Goal: Task Accomplishment & Management: Manage account settings

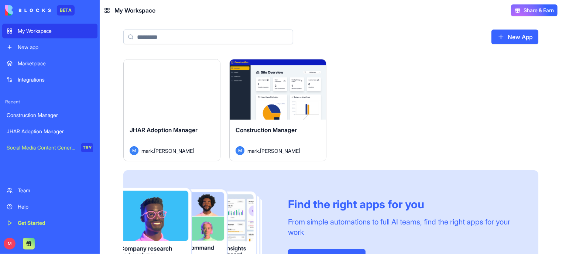
click at [24, 209] on div "Help" at bounding box center [55, 206] width 75 height 7
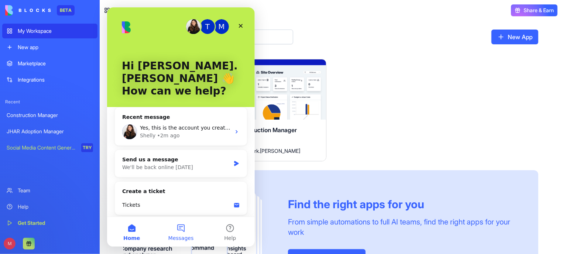
click at [182, 231] on button "Messages" at bounding box center [180, 232] width 49 height 30
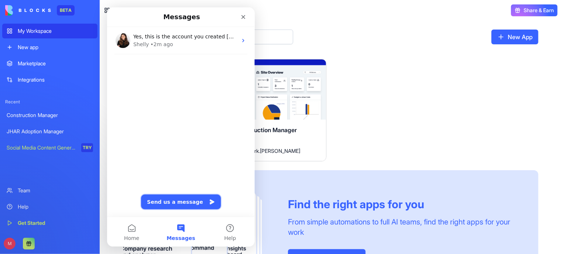
click at [183, 204] on button "Send us a message" at bounding box center [181, 202] width 80 height 15
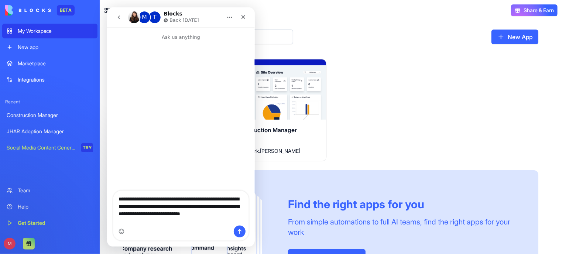
type textarea "**********"
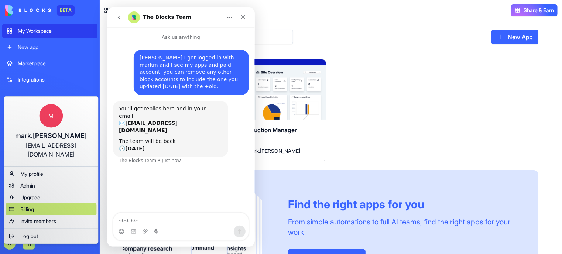
click at [25, 206] on span "Billing" at bounding box center [27, 209] width 14 height 7
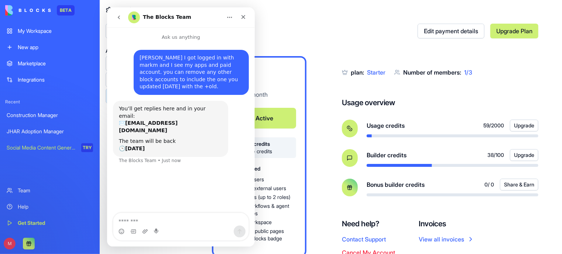
click at [316, 43] on div "Billing Edit payment details Upgrade Plan Starter $ 16 / month Active 100 build…" at bounding box center [375, 140] width 374 height 281
click at [40, 32] on div "My Workspace" at bounding box center [55, 30] width 75 height 7
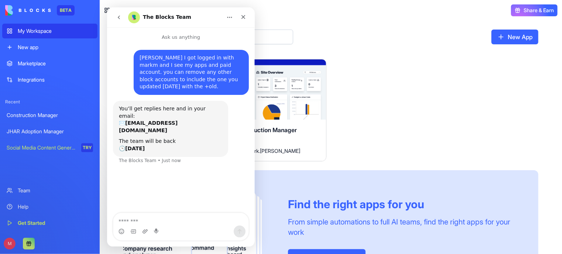
click at [308, 132] on div "Construction Manager" at bounding box center [278, 136] width 85 height 21
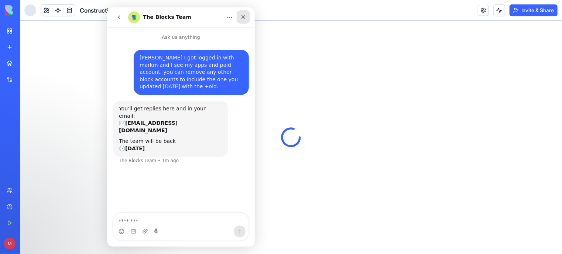
click at [242, 17] on icon "Close" at bounding box center [243, 17] width 6 height 6
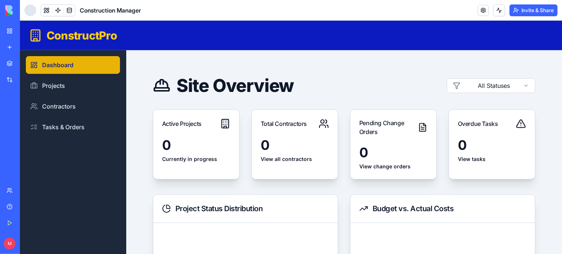
click at [31, 9] on div at bounding box center [30, 10] width 12 height 12
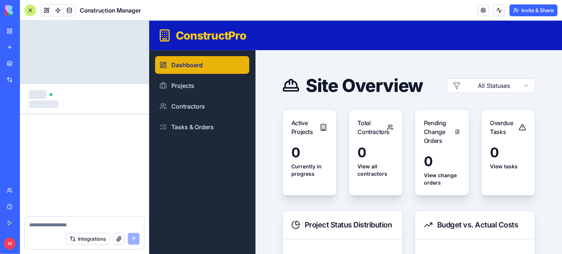
click at [120, 228] on textarea at bounding box center [84, 224] width 110 height 7
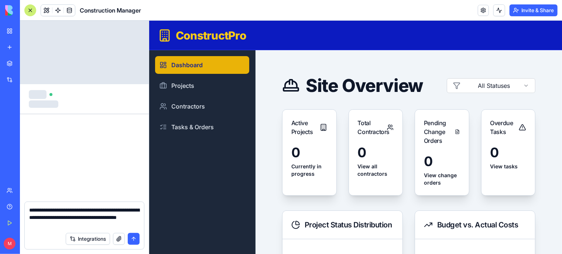
type textarea "**********"
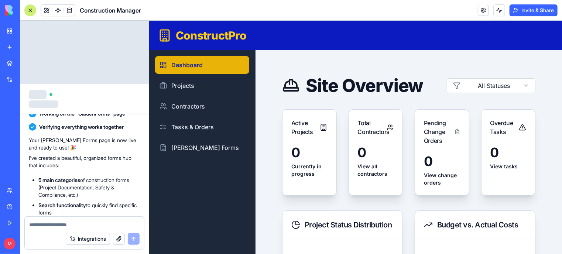
scroll to position [204, 0]
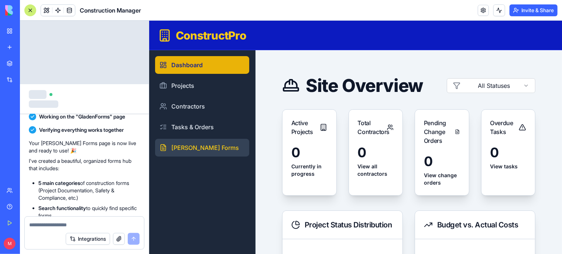
click at [193, 149] on link "[PERSON_NAME] Forms" at bounding box center [202, 148] width 94 height 18
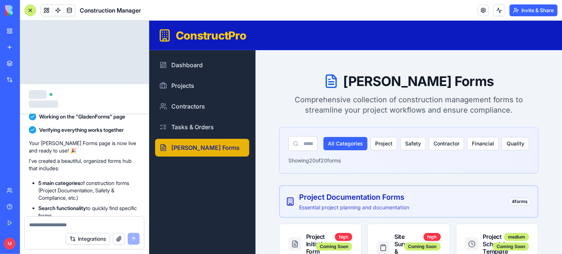
click at [69, 225] on textarea at bounding box center [84, 224] width 111 height 7
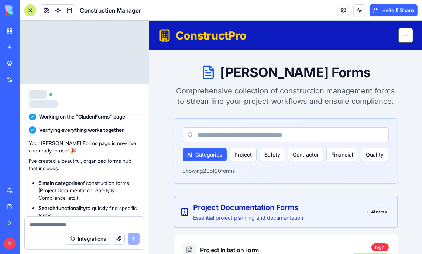
click at [44, 226] on textarea at bounding box center [84, 224] width 111 height 7
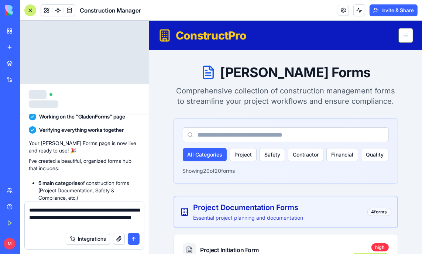
type textarea "**********"
click at [133, 242] on button "submit" at bounding box center [134, 239] width 12 height 12
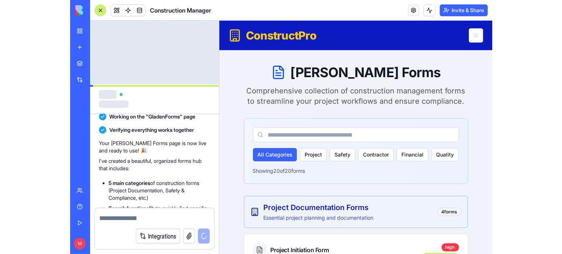
scroll to position [347, 0]
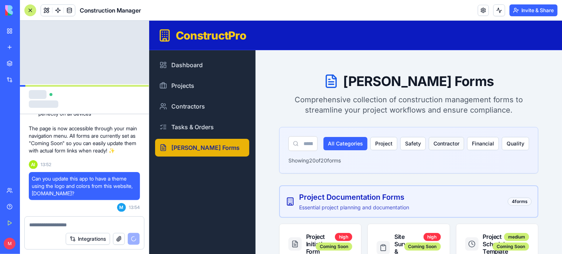
click at [446, 144] on button "Contractor" at bounding box center [446, 143] width 35 height 13
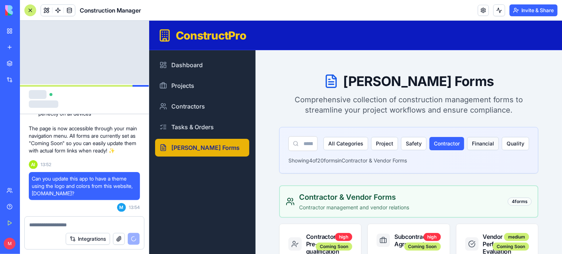
drag, startPoint x: 446, startPoint y: 144, endPoint x: 479, endPoint y: 143, distance: 33.3
click at [479, 143] on div "All Categories Project Safety Contractor Financial Quality" at bounding box center [426, 143] width 206 height 13
click at [479, 143] on button "Financial" at bounding box center [483, 143] width 32 height 13
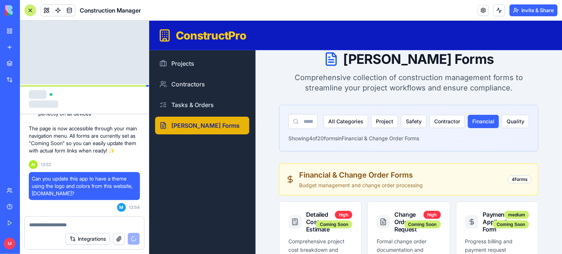
scroll to position [22, 0]
click at [511, 123] on button "Quality" at bounding box center [515, 121] width 27 height 13
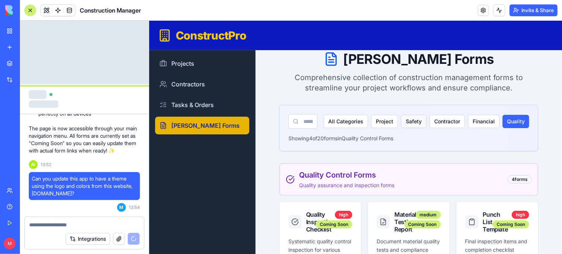
click at [407, 119] on button "Safety" at bounding box center [413, 121] width 25 height 13
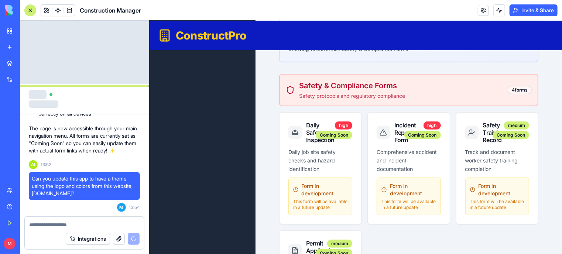
scroll to position [112, 0]
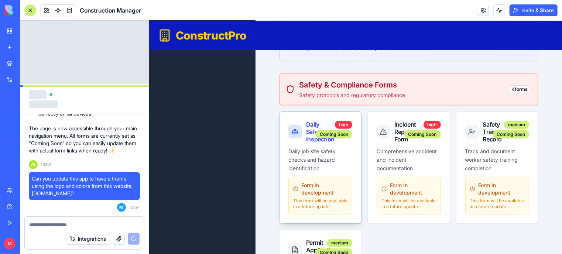
click at [313, 141] on div "Daily Safety Inspection" at bounding box center [309, 131] width 7 height 22
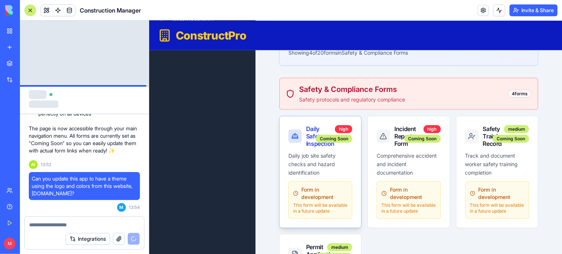
scroll to position [108, 0]
click at [318, 141] on div "Coming Soon" at bounding box center [333, 138] width 37 height 8
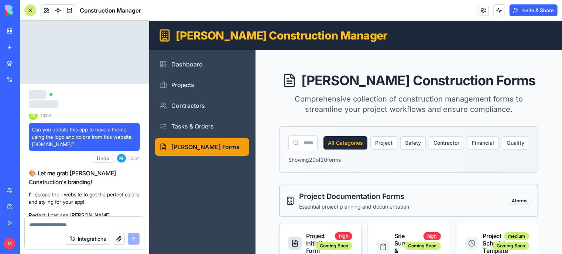
scroll to position [0, 0]
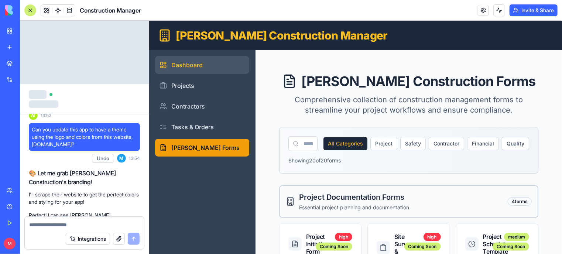
click at [186, 65] on link "Dashboard" at bounding box center [202, 65] width 94 height 18
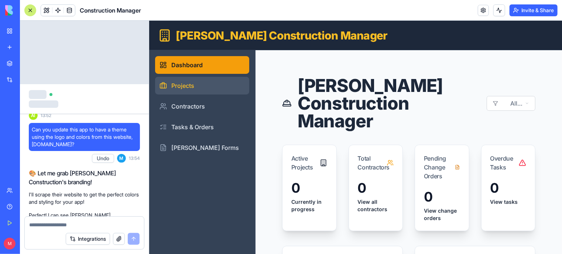
click at [180, 82] on link "Projects" at bounding box center [202, 85] width 94 height 18
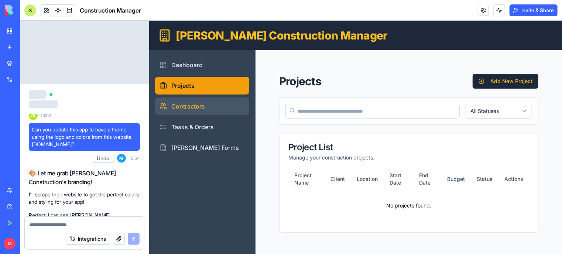
click at [184, 97] on link "Contractors" at bounding box center [202, 106] width 94 height 18
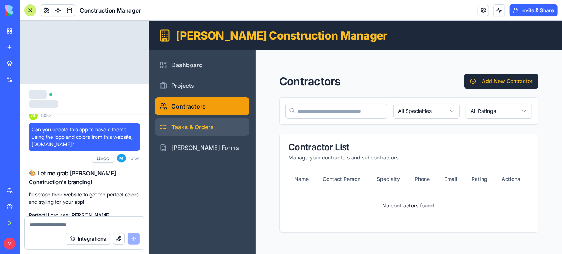
click at [188, 120] on link "Tasks & Orders" at bounding box center [202, 127] width 94 height 18
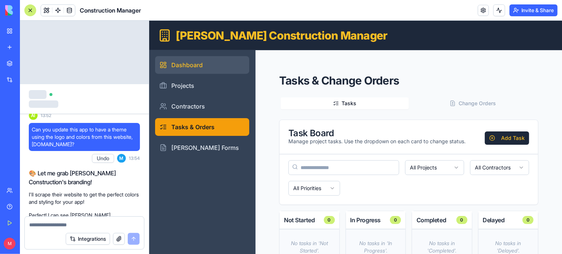
click at [192, 68] on link "Dashboard" at bounding box center [202, 65] width 94 height 18
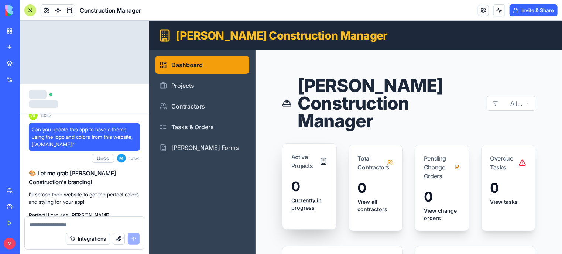
drag, startPoint x: 299, startPoint y: 216, endPoint x: 300, endPoint y: 205, distance: 11.8
click at [300, 205] on div "0 Currently in progress" at bounding box center [309, 199] width 54 height 41
click at [300, 205] on link "Currently in progress" at bounding box center [309, 204] width 36 height 15
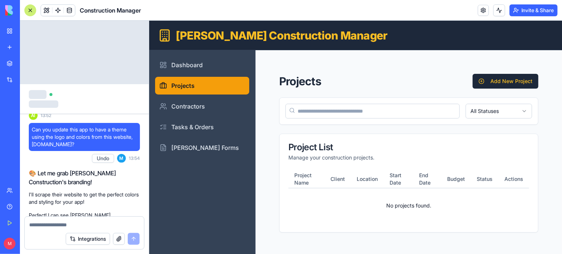
scroll to position [2, 0]
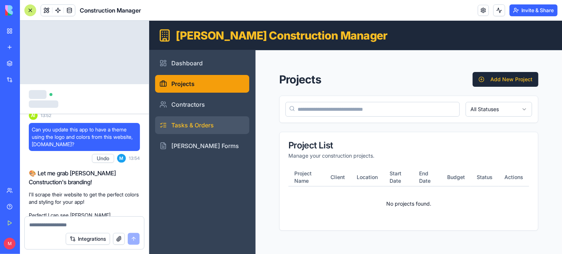
click at [189, 129] on link "Tasks & Orders" at bounding box center [202, 125] width 94 height 18
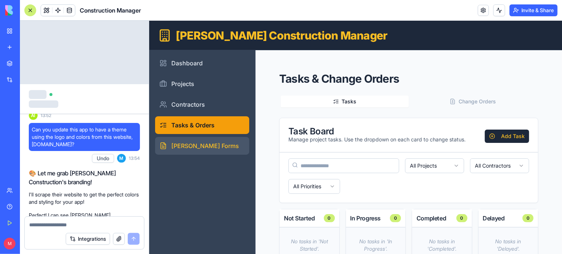
click at [195, 149] on link "[PERSON_NAME] Forms" at bounding box center [202, 146] width 94 height 18
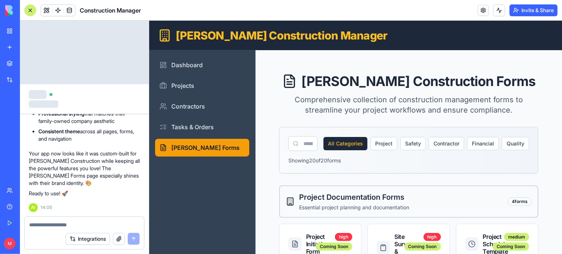
scroll to position [890, 0]
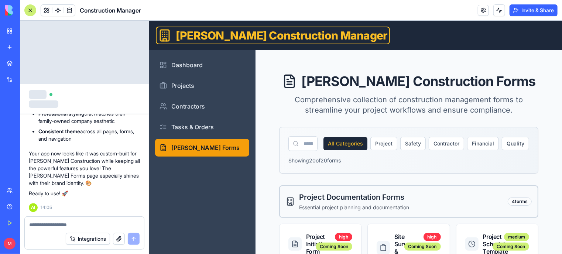
click at [229, 33] on h1 "[PERSON_NAME] Construction Manager" at bounding box center [281, 34] width 212 height 13
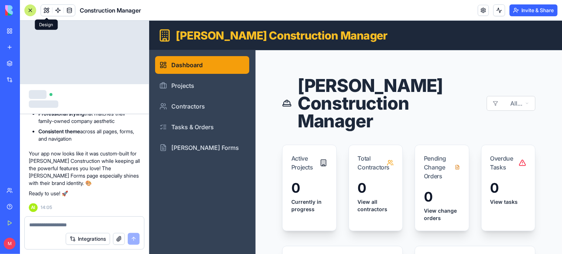
click at [47, 10] on span at bounding box center [46, 10] width 21 height 21
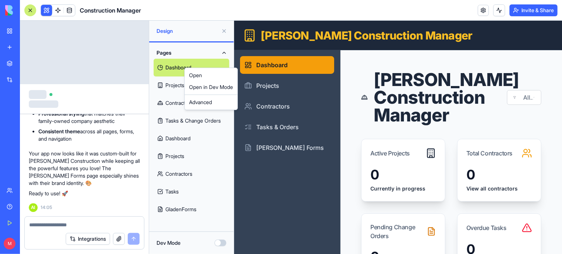
click at [167, 66] on html "BETA My Workspace New app Marketplace Integrations Recent Construction Manager …" at bounding box center [281, 127] width 562 height 254
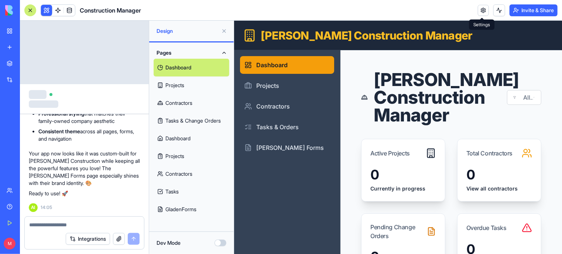
click at [486, 8] on link at bounding box center [483, 10] width 11 height 11
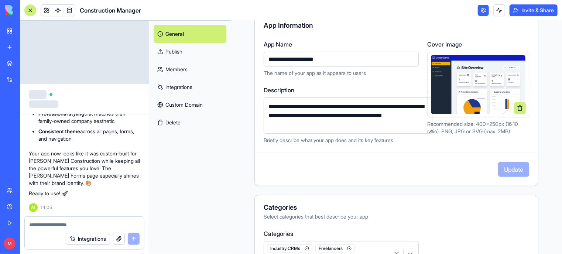
scroll to position [74, 0]
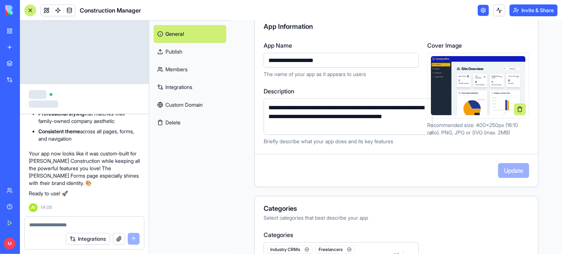
click at [461, 77] on img at bounding box center [478, 85] width 95 height 59
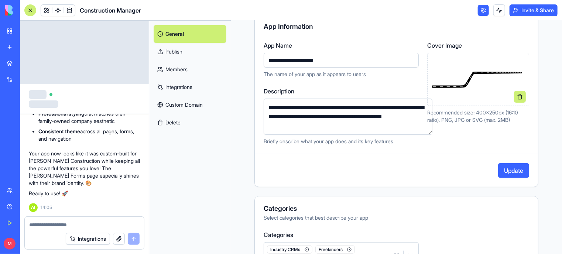
click at [504, 173] on button "Update" at bounding box center [513, 170] width 31 height 15
click at [173, 34] on link "General" at bounding box center [190, 34] width 73 height 18
click at [30, 10] on div at bounding box center [30, 10] width 12 height 12
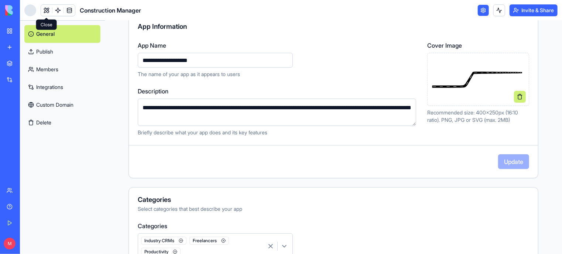
click at [49, 11] on link at bounding box center [46, 10] width 11 height 11
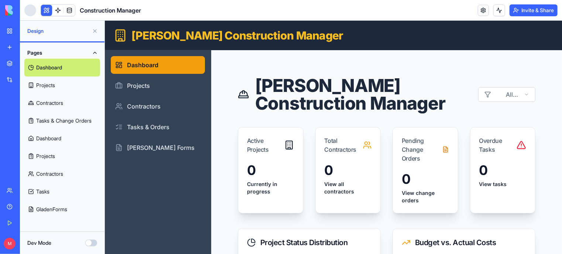
click at [47, 10] on button at bounding box center [46, 10] width 11 height 11
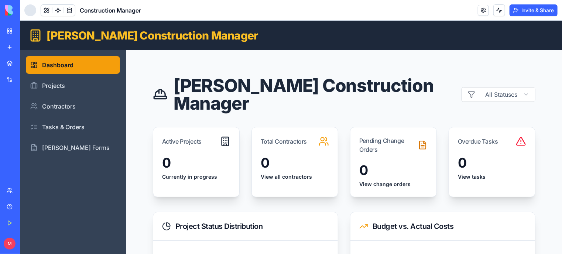
click at [47, 10] on button at bounding box center [46, 10] width 11 height 11
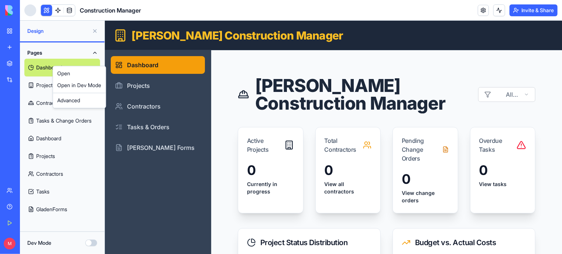
click at [479, 8] on html "BETA My Workspace New app Marketplace Integrations Recent Construction Manager …" at bounding box center [281, 127] width 562 height 254
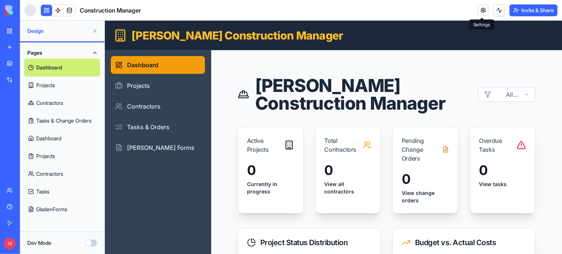
click at [481, 8] on link at bounding box center [483, 10] width 11 height 11
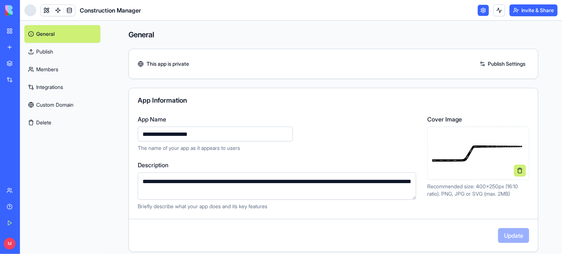
click at [455, 153] on img at bounding box center [478, 153] width 95 height 19
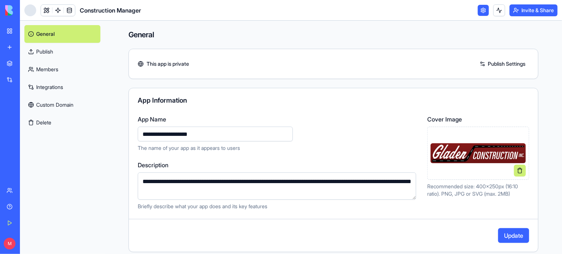
click at [140, 133] on input "**********" at bounding box center [215, 134] width 155 height 15
type input "**********"
click at [505, 234] on button "Update" at bounding box center [513, 235] width 31 height 15
click at [479, 9] on link at bounding box center [483, 10] width 11 height 11
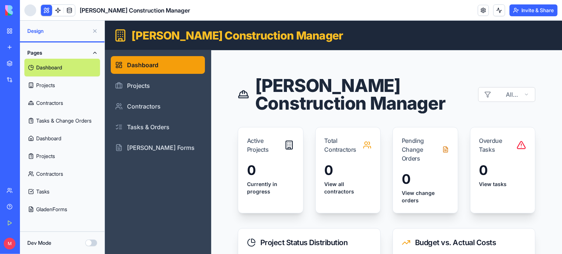
click at [74, 14] on link at bounding box center [69, 10] width 11 height 11
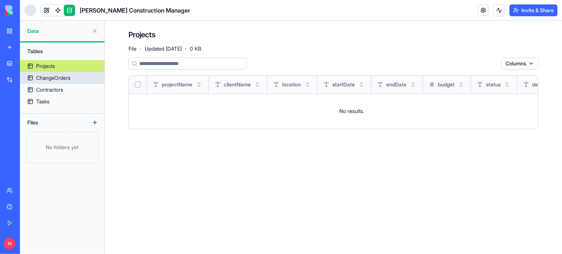
click at [49, 76] on div "ChangeOrders" at bounding box center [53, 77] width 34 height 7
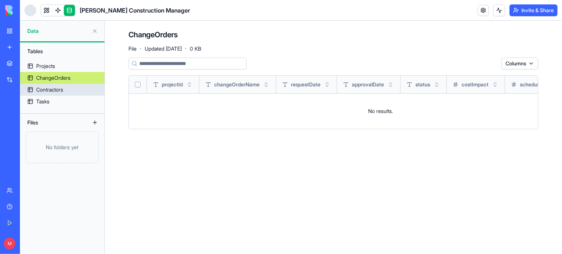
click at [49, 88] on div "Contractors" at bounding box center [49, 89] width 27 height 7
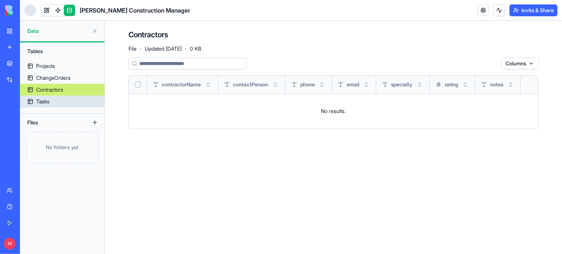
click at [45, 103] on div "Tasks" at bounding box center [42, 101] width 13 height 7
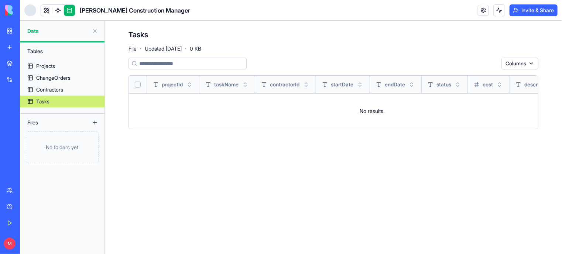
click at [93, 28] on button at bounding box center [95, 31] width 12 height 12
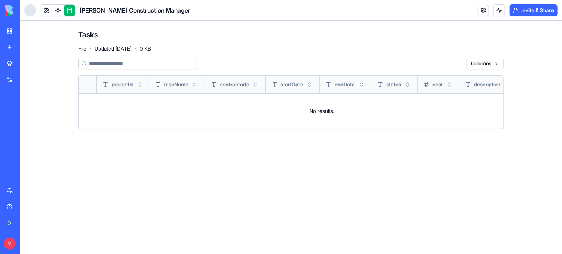
click at [48, 10] on link at bounding box center [46, 10] width 11 height 11
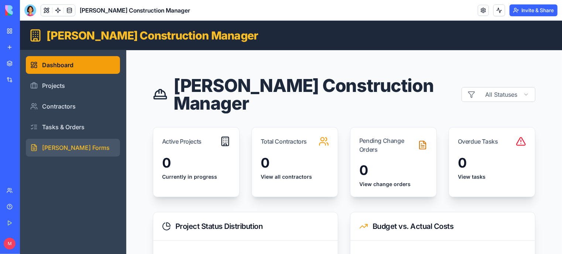
click at [64, 143] on link "[PERSON_NAME] Forms" at bounding box center [72, 148] width 94 height 18
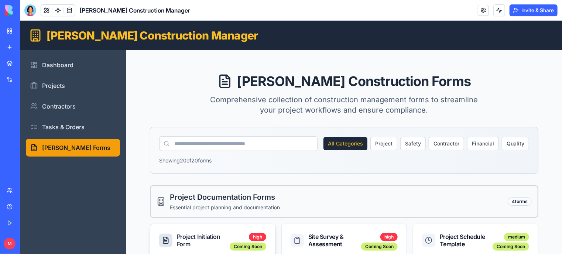
click at [194, 235] on div "Project Initiation Form" at bounding box center [202, 240] width 50 height 15
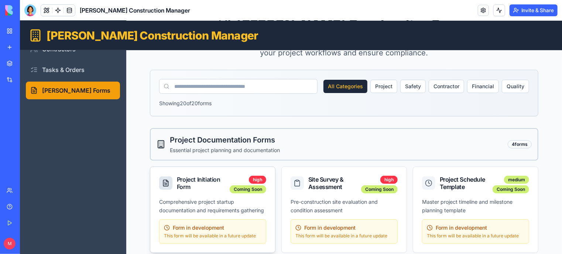
scroll to position [68, 0]
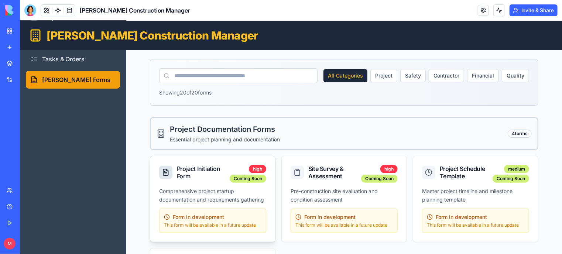
click at [162, 168] on icon at bounding box center [165, 171] width 7 height 7
click at [195, 221] on span "Form in development" at bounding box center [198, 216] width 51 height 7
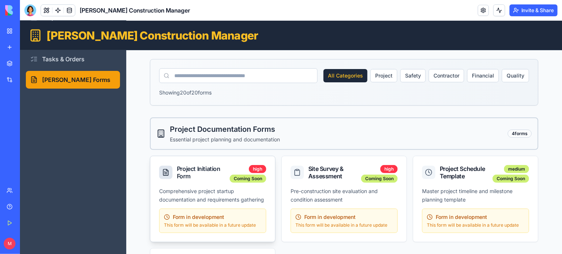
click at [191, 175] on div "Project Initiation Form" at bounding box center [202, 172] width 50 height 15
click at [319, 178] on div "Site Survey & Assessment" at bounding box center [333, 172] width 50 height 15
click at [514, 133] on div "4 forms" at bounding box center [520, 133] width 24 height 8
click at [379, 78] on button "Project" at bounding box center [383, 75] width 27 height 13
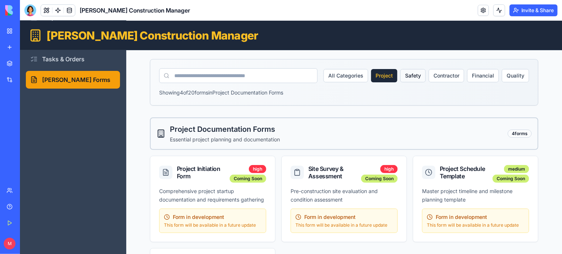
click at [412, 74] on button "Safety" at bounding box center [412, 75] width 25 height 13
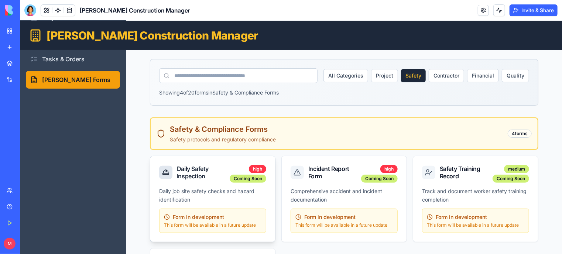
click at [195, 171] on div "Daily Safety Inspection" at bounding box center [202, 172] width 50 height 15
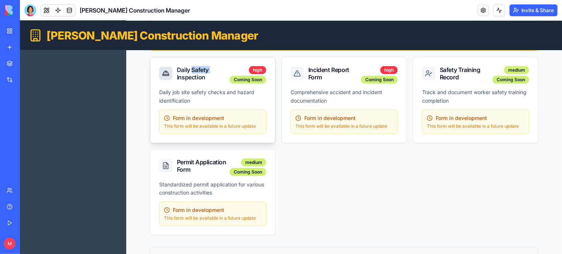
scroll to position [172, 0]
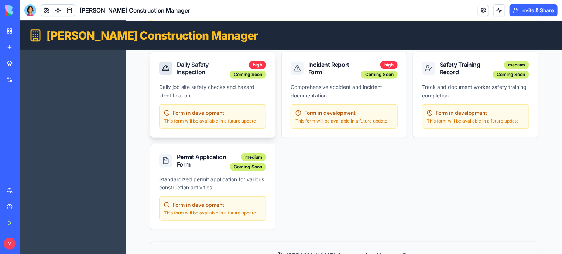
click at [195, 171] on div "Permit Application Form medium Coming Soon" at bounding box center [212, 159] width 125 height 31
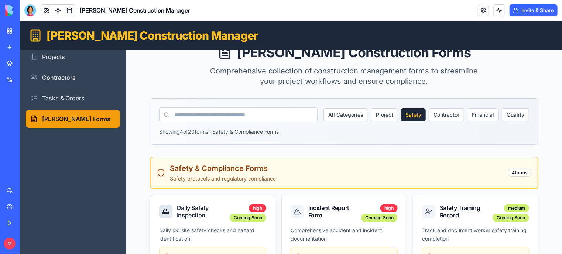
scroll to position [28, 0]
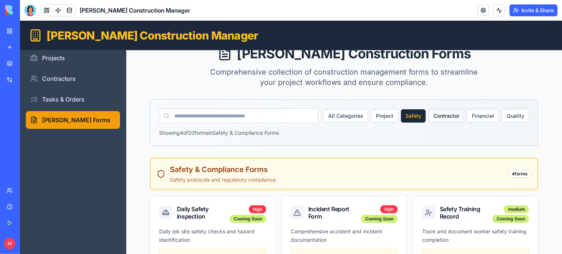
click at [450, 116] on button "Contractor" at bounding box center [446, 115] width 35 height 13
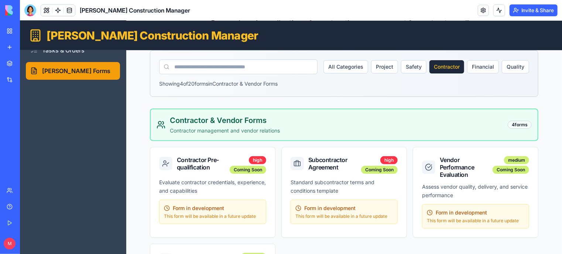
scroll to position [0, 0]
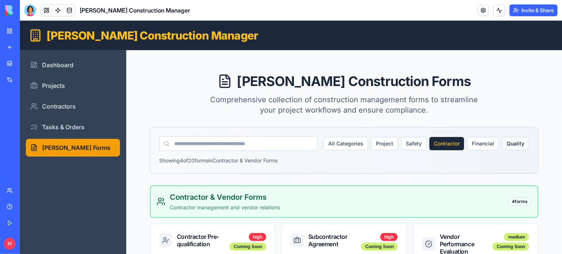
click at [517, 144] on button "Quality" at bounding box center [515, 143] width 27 height 13
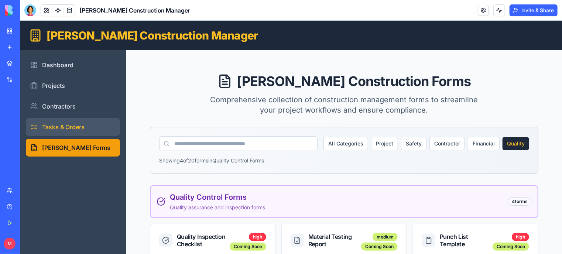
click at [44, 127] on link "Tasks & Orders" at bounding box center [72, 127] width 94 height 18
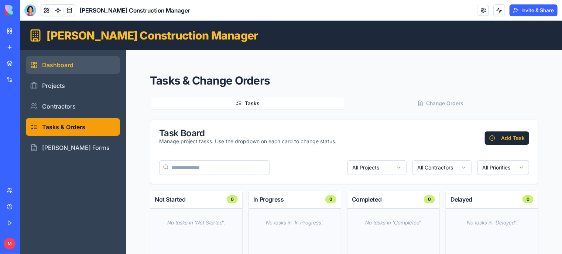
click at [56, 67] on link "Dashboard" at bounding box center [72, 65] width 94 height 18
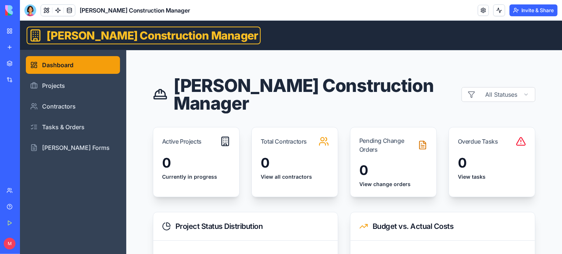
click at [38, 34] on icon at bounding box center [34, 34] width 13 height 13
drag, startPoint x: 38, startPoint y: 34, endPoint x: 31, endPoint y: 35, distance: 6.7
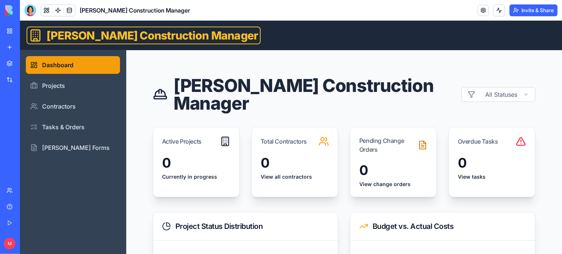
click at [31, 35] on icon at bounding box center [34, 34] width 13 height 13
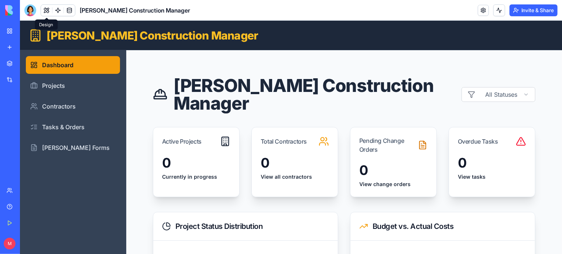
click at [46, 11] on button at bounding box center [46, 10] width 11 height 11
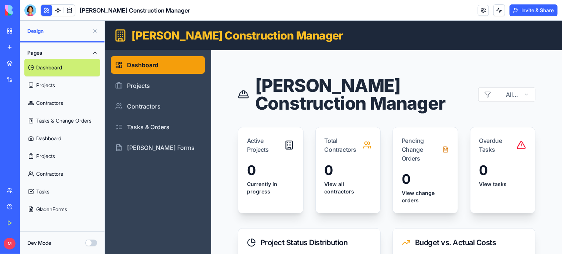
click at [52, 136] on link "Dashboard" at bounding box center [62, 139] width 76 height 18
click at [92, 242] on button "Dev Mode" at bounding box center [91, 243] width 12 height 7
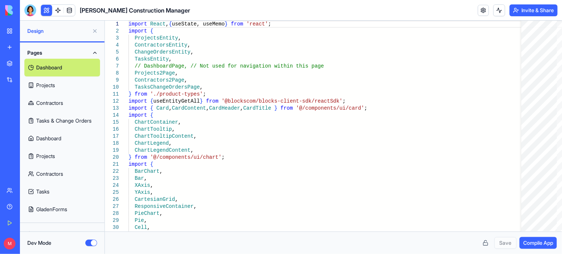
click at [48, 62] on link "Dashboard" at bounding box center [62, 68] width 76 height 18
click at [55, 142] on link "Dashboard" at bounding box center [62, 139] width 76 height 18
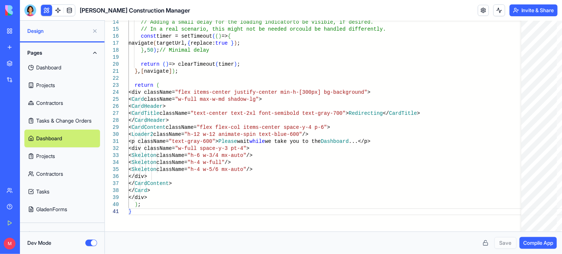
click at [51, 67] on link "Dashboard" at bounding box center [62, 68] width 76 height 18
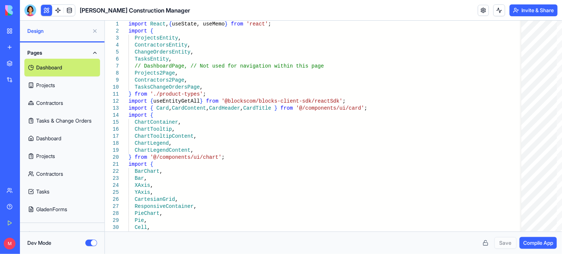
click at [36, 52] on button "Pages" at bounding box center [62, 53] width 76 height 12
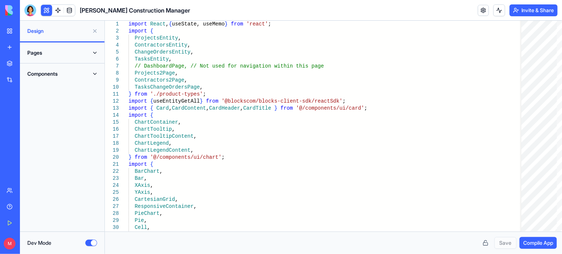
click at [36, 52] on button "Pages" at bounding box center [62, 53] width 76 height 12
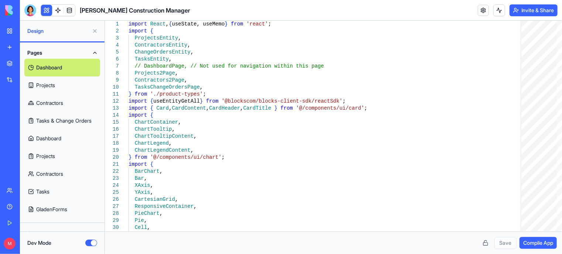
click at [36, 52] on button "Pages" at bounding box center [62, 53] width 76 height 12
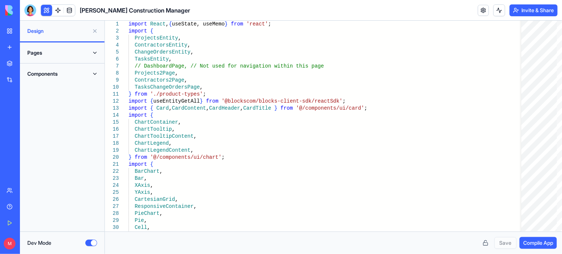
click at [45, 75] on button "Components" at bounding box center [62, 74] width 76 height 12
click at [47, 88] on link "AppLayout" at bounding box center [62, 89] width 76 height 18
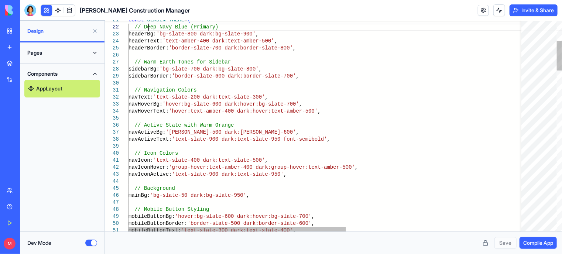
scroll to position [0, 2]
type textarea "**********"
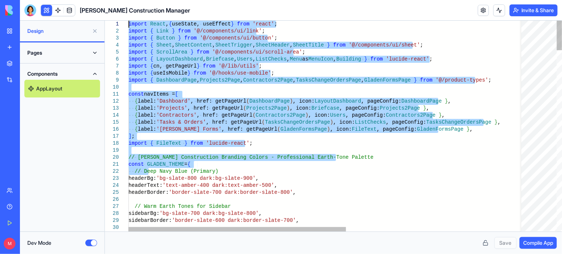
drag, startPoint x: 149, startPoint y: 30, endPoint x: 45, endPoint y: 12, distance: 105.3
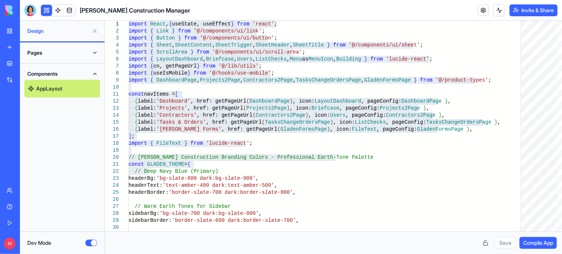
click at [45, 12] on button at bounding box center [46, 10] width 11 height 11
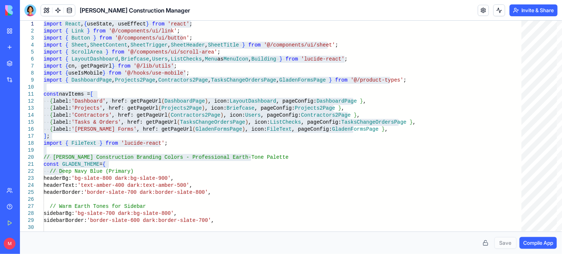
click at [45, 12] on button at bounding box center [46, 10] width 11 height 11
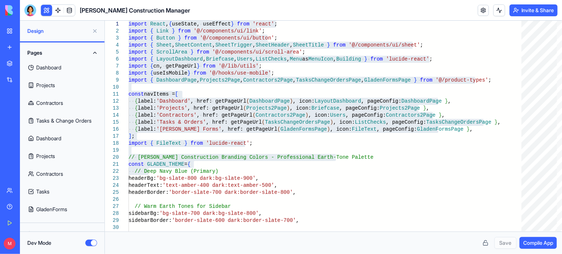
click at [96, 31] on button at bounding box center [95, 31] width 12 height 12
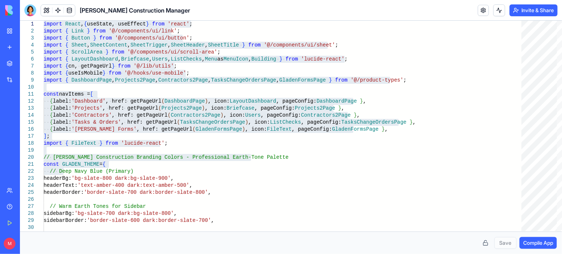
click at [27, 33] on div "My Workspace" at bounding box center [23, 30] width 10 height 7
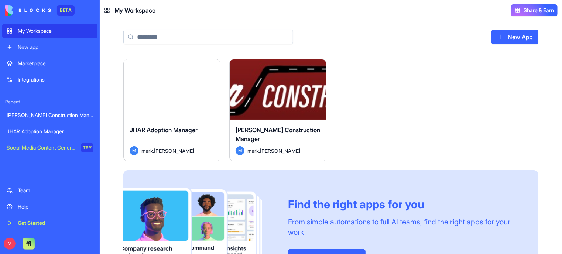
click at [291, 115] on div "Launch" at bounding box center [278, 89] width 96 height 60
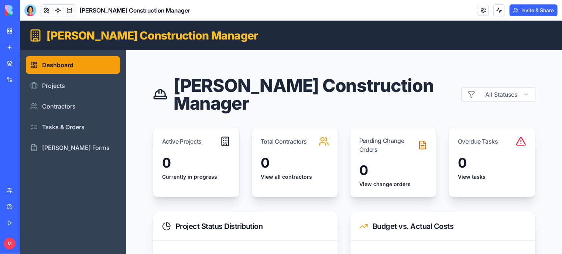
click at [9, 30] on link "My Workspace" at bounding box center [17, 31] width 30 height 15
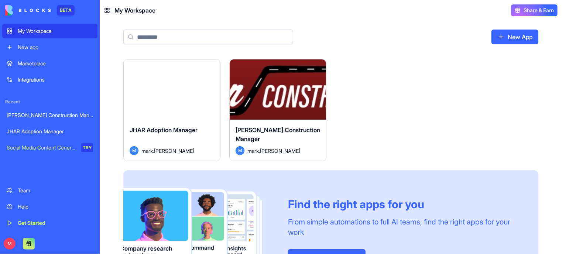
click at [318, 68] on html "BETA My Workspace New app Marketplace Integrations Recent Gladen Construction M…" at bounding box center [281, 127] width 562 height 254
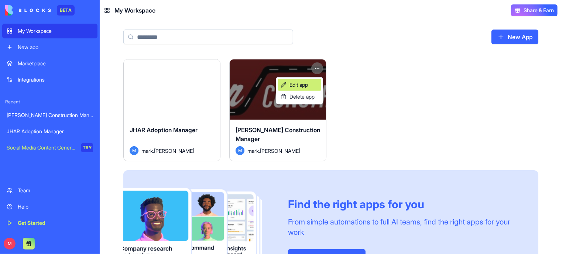
click at [304, 87] on span "Edit app" at bounding box center [299, 84] width 18 height 7
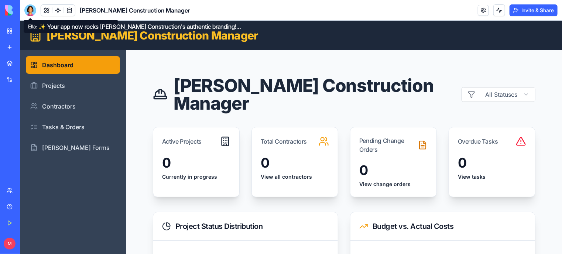
click at [27, 10] on div at bounding box center [30, 10] width 12 height 12
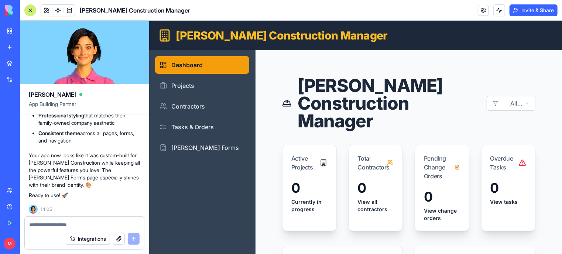
click at [120, 241] on button "button" at bounding box center [119, 239] width 12 height 12
click at [71, 207] on div at bounding box center [84, 206] width 119 height 22
click at [46, 227] on textarea at bounding box center [84, 224] width 110 height 7
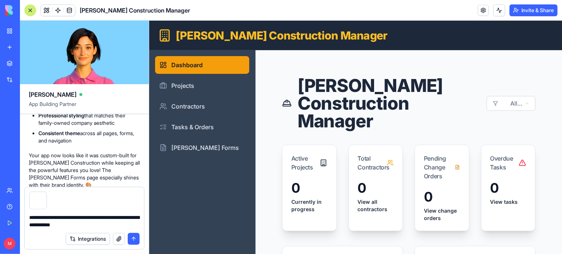
type textarea "**********"
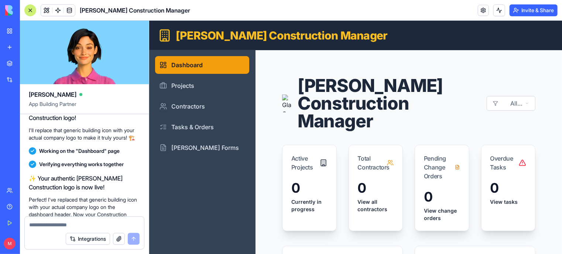
scroll to position [1218, 0]
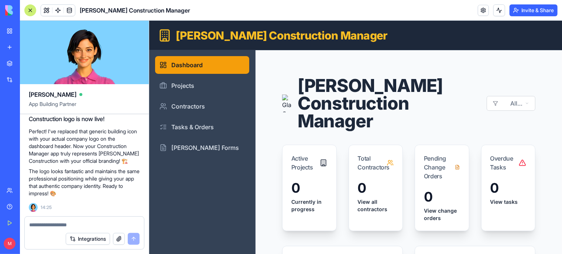
click at [44, 224] on textarea at bounding box center [84, 224] width 111 height 7
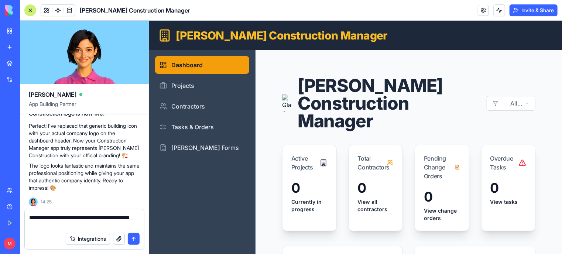
type textarea "**********"
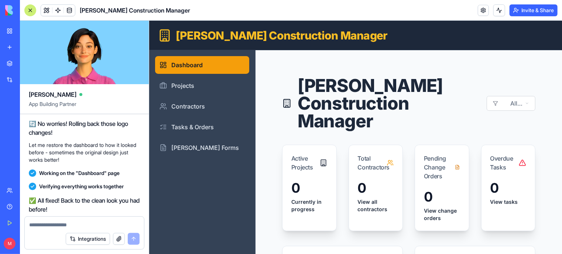
scroll to position [1495, 0]
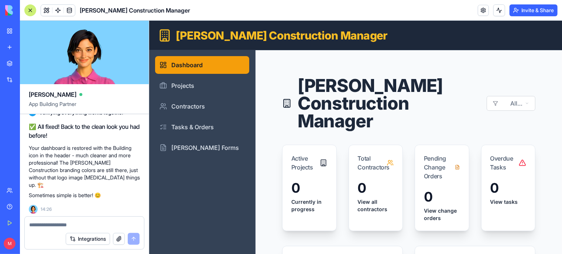
click at [44, 224] on textarea at bounding box center [84, 224] width 111 height 7
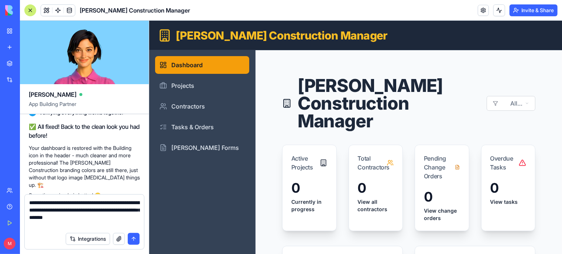
click at [94, 227] on textarea "**********" at bounding box center [84, 214] width 111 height 30
click at [95, 224] on textarea "**********" at bounding box center [84, 214] width 111 height 30
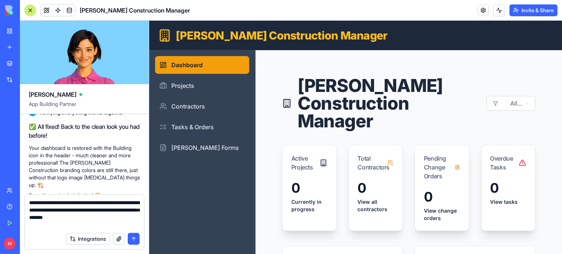
click at [95, 224] on textarea "**********" at bounding box center [84, 214] width 111 height 30
type textarea "**********"
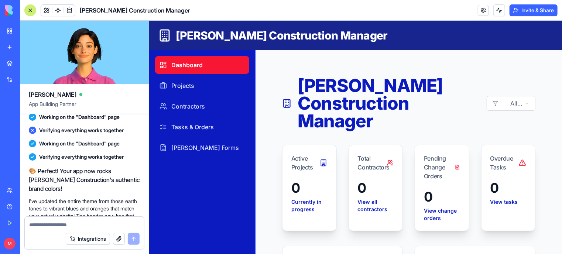
scroll to position [1960, 0]
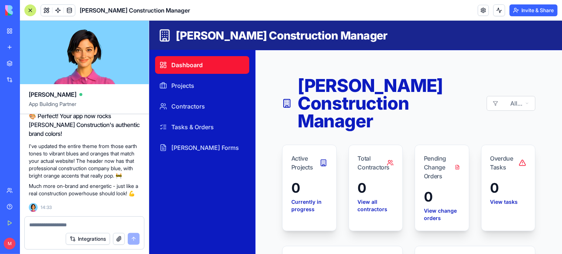
click at [82, 223] on textarea at bounding box center [84, 224] width 111 height 7
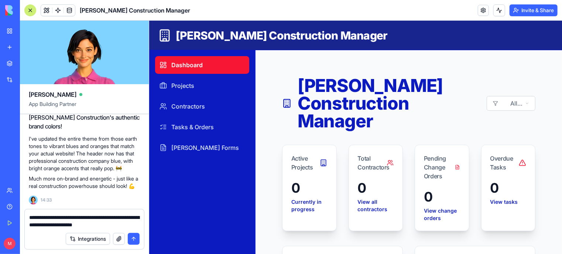
type textarea "**********"
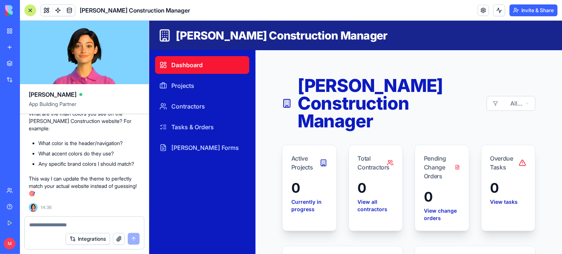
scroll to position [2283, 0]
click at [37, 226] on textarea at bounding box center [84, 224] width 111 height 7
paste textarea "********"
click at [60, 224] on textarea "**********" at bounding box center [84, 224] width 111 height 7
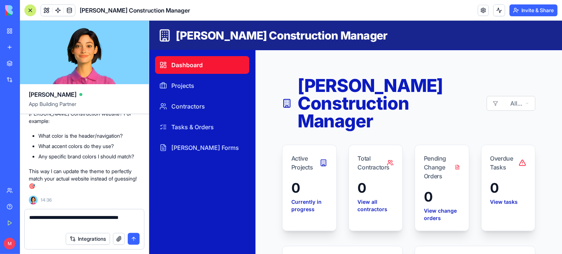
click at [53, 225] on textarea "**********" at bounding box center [84, 221] width 111 height 15
paste textarea "********"
click at [108, 226] on textarea "**********" at bounding box center [84, 221] width 111 height 15
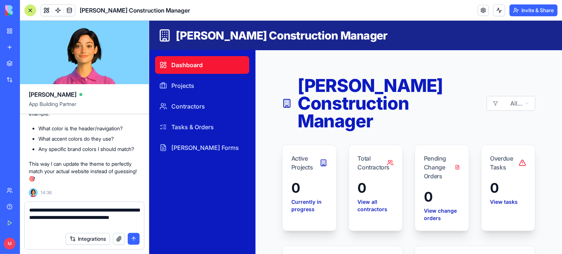
paste textarea "********"
click at [103, 224] on textarea "**********" at bounding box center [84, 218] width 111 height 22
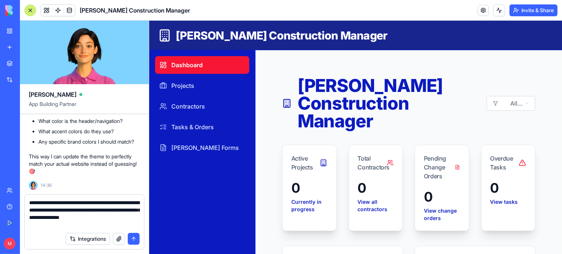
paste textarea "**********"
type textarea "**********"
click at [133, 239] on button "submit" at bounding box center [134, 239] width 12 height 12
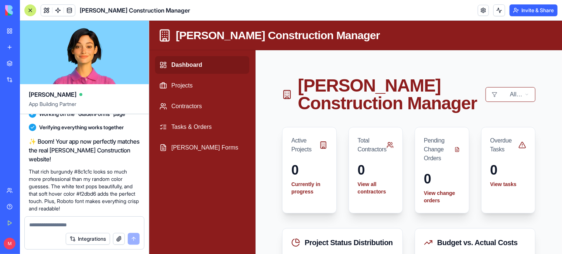
scroll to position [2693, 0]
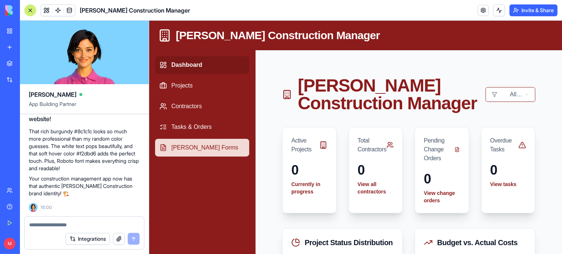
click at [189, 151] on link "[PERSON_NAME] Forms" at bounding box center [202, 148] width 94 height 18
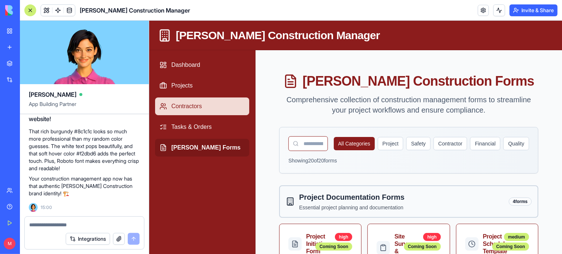
click at [188, 106] on link "Contractors" at bounding box center [202, 106] width 94 height 18
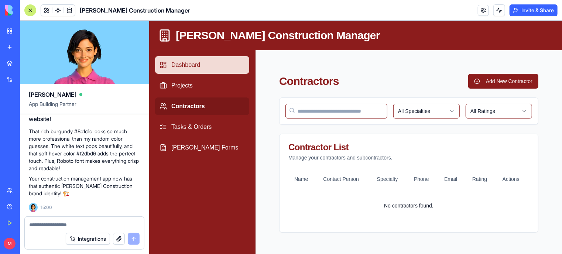
click at [192, 66] on link "Dashboard" at bounding box center [202, 65] width 94 height 18
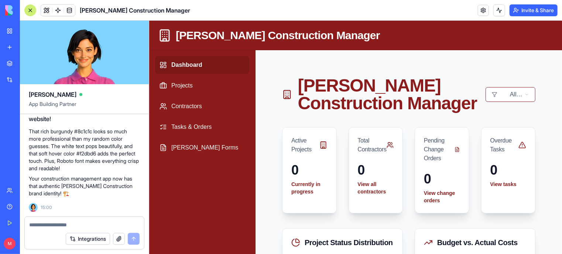
click at [64, 224] on textarea at bounding box center [84, 224] width 111 height 7
click at [64, 222] on textarea "*" at bounding box center [84, 224] width 111 height 7
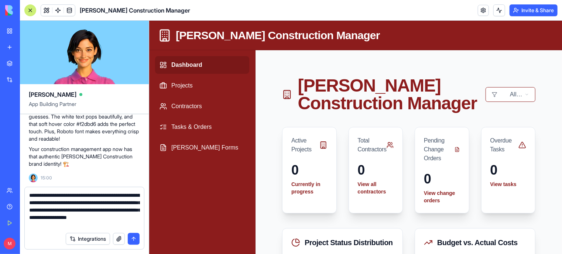
type textarea "**********"
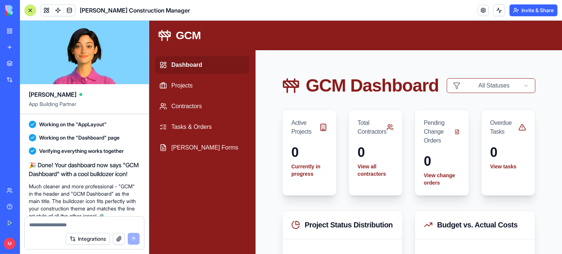
scroll to position [3027, 0]
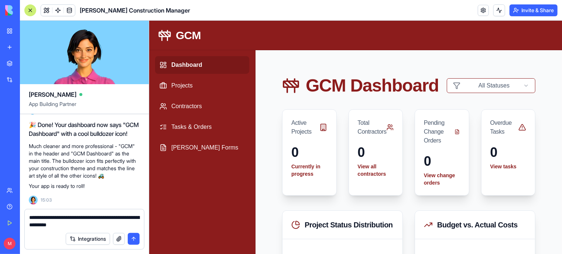
type textarea "**********"
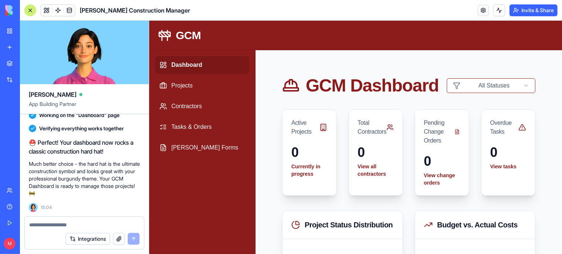
scroll to position [3293, 0]
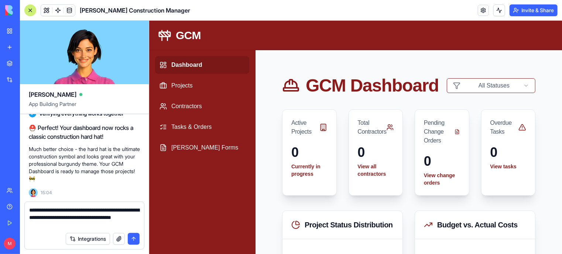
click at [84, 226] on textarea "**********" at bounding box center [84, 218] width 111 height 22
click at [117, 218] on textarea "**********" at bounding box center [84, 218] width 111 height 22
type textarea "**********"
click at [134, 243] on button "submit" at bounding box center [134, 239] width 12 height 12
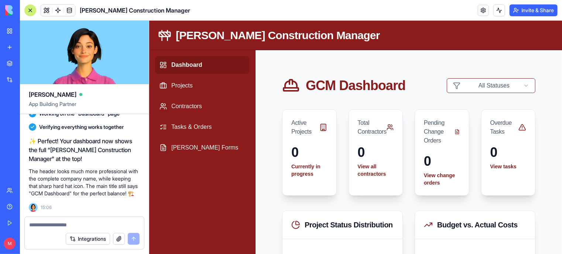
scroll to position [3583, 0]
click at [45, 223] on textarea at bounding box center [84, 224] width 111 height 7
type textarea "*******"
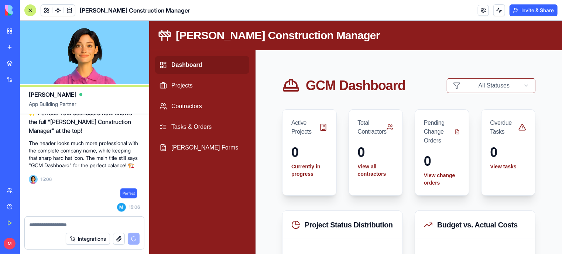
scroll to position [3611, 0]
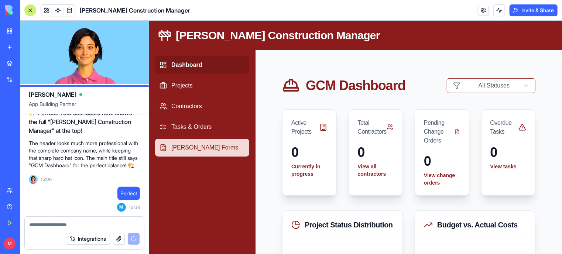
click at [189, 144] on link "[PERSON_NAME] Forms" at bounding box center [202, 148] width 94 height 18
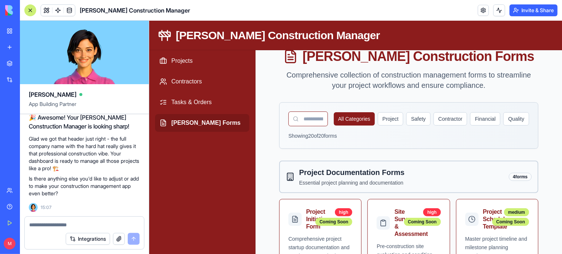
scroll to position [25, 0]
click at [389, 120] on button "Project" at bounding box center [391, 118] width 26 height 13
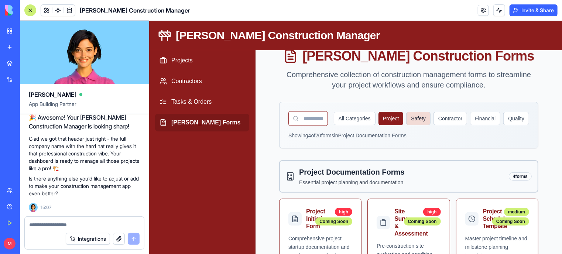
click at [413, 119] on button "Safety" at bounding box center [418, 118] width 24 height 13
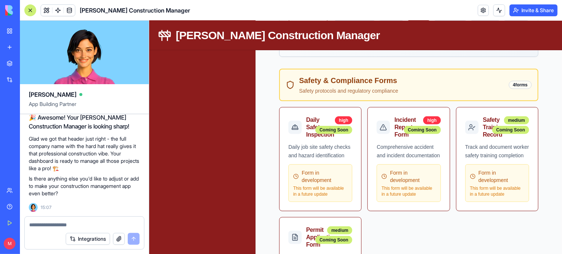
scroll to position [130, 0]
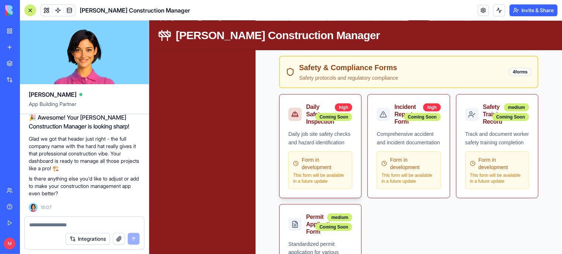
click at [319, 165] on span "Form in development" at bounding box center [324, 163] width 46 height 15
click at [292, 118] on div at bounding box center [294, 113] width 13 height 13
click at [310, 120] on div "Daily Safety Inspection" at bounding box center [309, 114] width 6 height 22
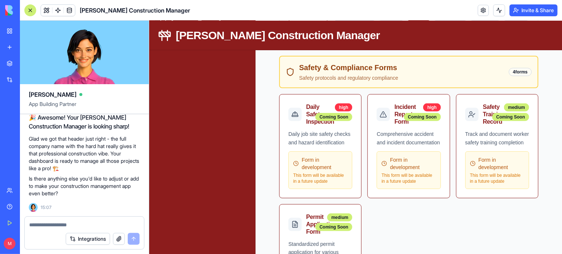
click at [81, 222] on textarea at bounding box center [84, 224] width 111 height 7
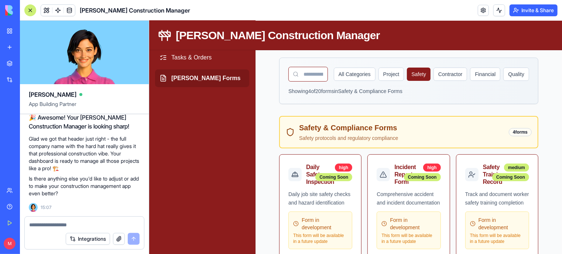
scroll to position [69, 0]
click at [61, 225] on textarea at bounding box center [84, 224] width 111 height 7
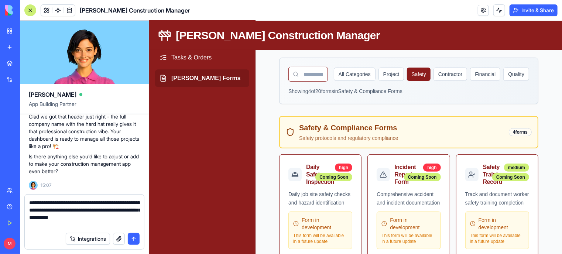
type textarea "**********"
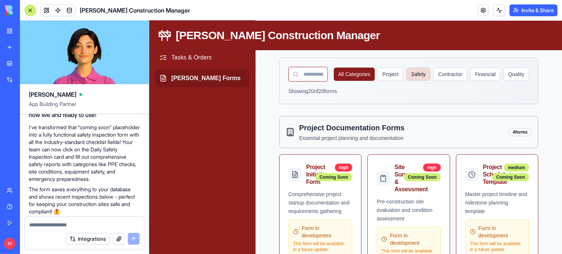
scroll to position [4160, 0]
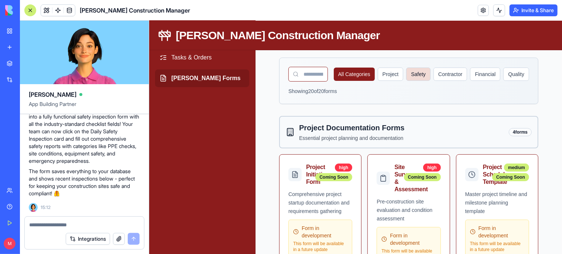
click at [412, 76] on button "Safety" at bounding box center [418, 73] width 24 height 13
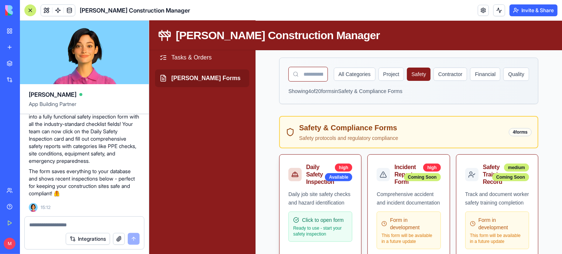
click at [320, 217] on span "Click to open form" at bounding box center [323, 219] width 42 height 7
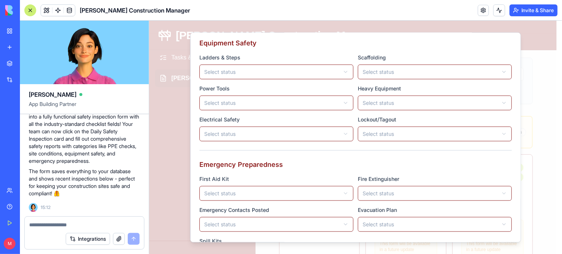
scroll to position [398, 0]
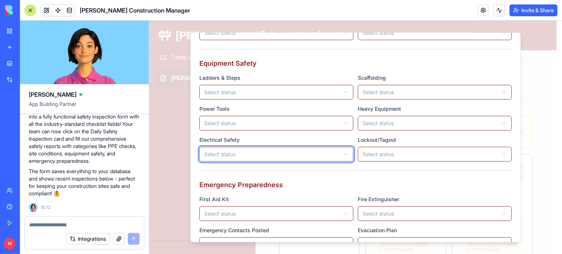
scroll to position [0, 0]
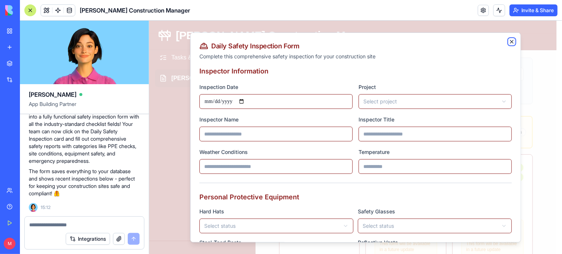
click at [510, 42] on icon "button" at bounding box center [511, 41] width 3 height 3
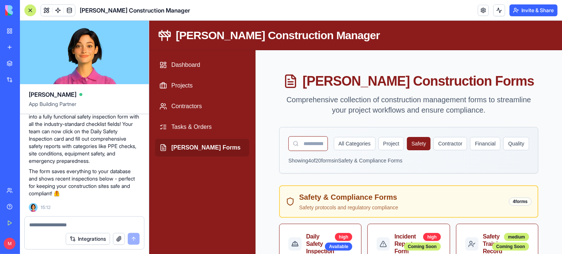
scroll to position [1, 0]
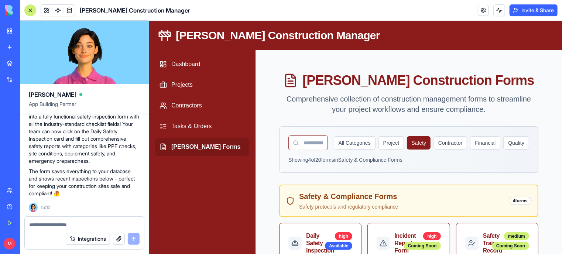
click at [85, 224] on textarea at bounding box center [84, 224] width 111 height 7
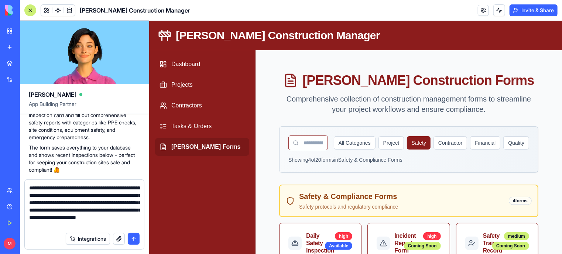
scroll to position [7, 0]
type textarea "**********"
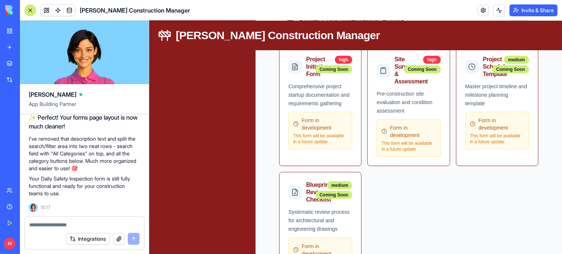
scroll to position [0, 0]
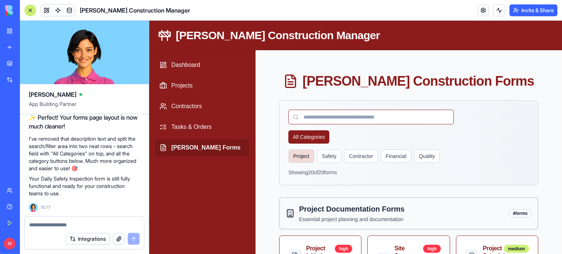
click at [301, 154] on button "Project" at bounding box center [301, 155] width 26 height 13
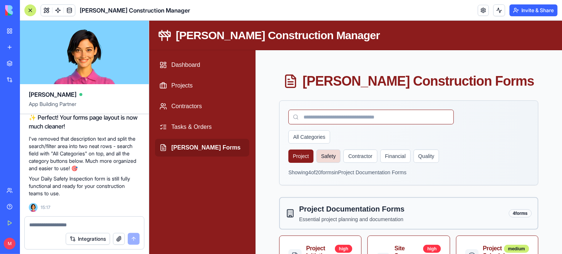
click at [322, 154] on button "Safety" at bounding box center [328, 155] width 24 height 13
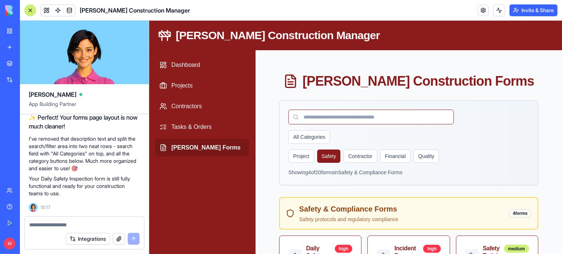
click at [74, 223] on textarea at bounding box center [84, 224] width 111 height 7
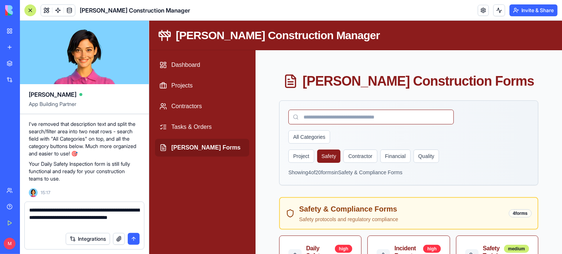
type textarea "**********"
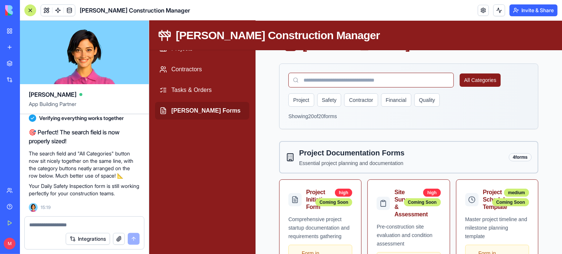
scroll to position [34, 0]
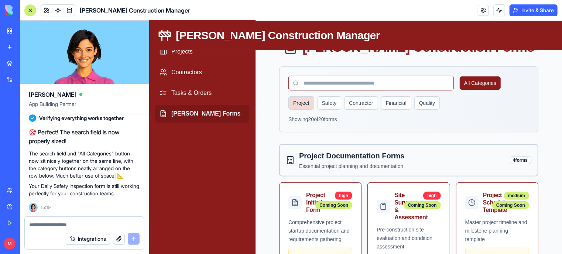
click at [292, 106] on button "Project" at bounding box center [301, 102] width 26 height 13
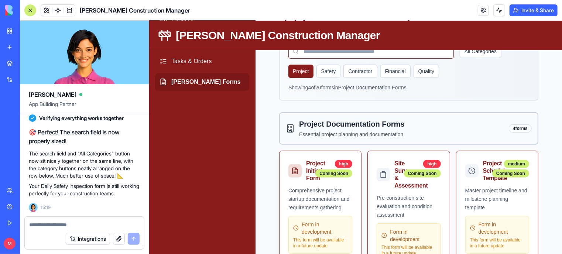
scroll to position [66, 0]
click at [306, 237] on p "This form will be available in a future update" at bounding box center [320, 242] width 54 height 12
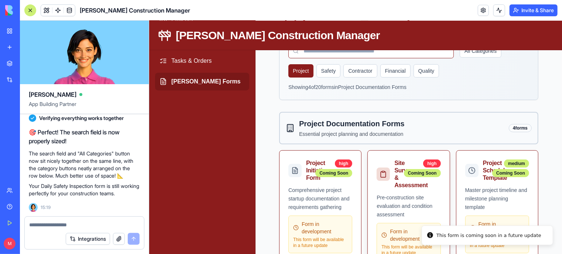
click at [403, 178] on div "Site Survey & Assessment high Coming Soon" at bounding box center [408, 174] width 64 height 30
click at [327, 71] on button "Safety" at bounding box center [328, 70] width 24 height 13
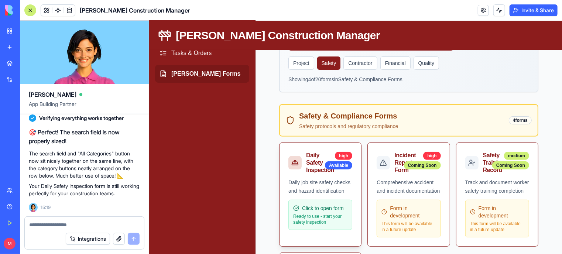
scroll to position [72, 0]
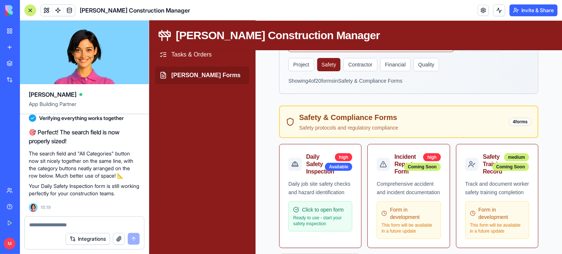
click at [82, 222] on textarea at bounding box center [84, 224] width 111 height 7
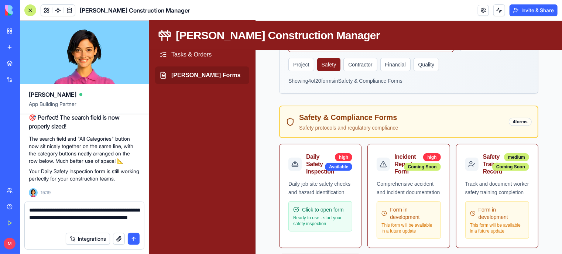
type textarea "**********"
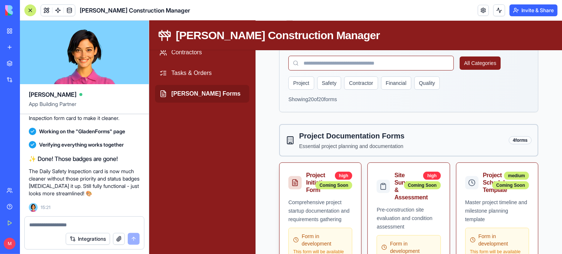
scroll to position [49, 0]
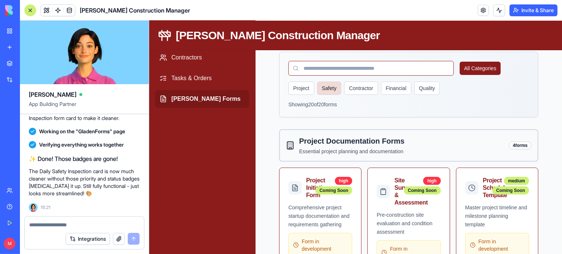
click at [327, 93] on button "Safety" at bounding box center [329, 87] width 24 height 13
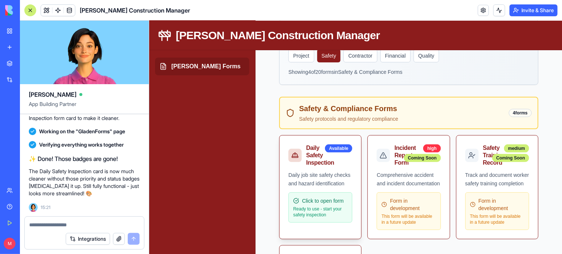
scroll to position [81, 0]
click at [51, 220] on div at bounding box center [84, 223] width 119 height 12
click at [52, 228] on textarea at bounding box center [84, 224] width 111 height 7
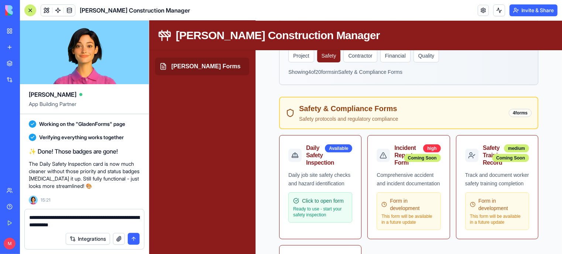
type textarea "**********"
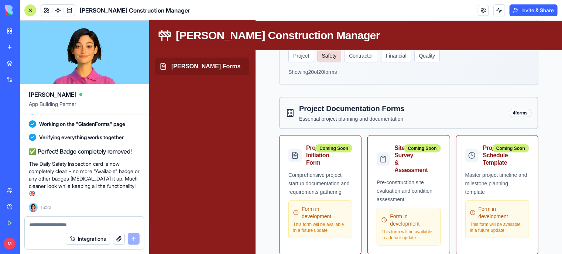
scroll to position [5294, 0]
click at [331, 60] on button "Safety" at bounding box center [329, 55] width 24 height 13
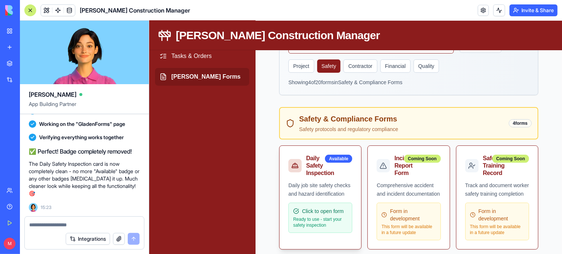
scroll to position [68, 0]
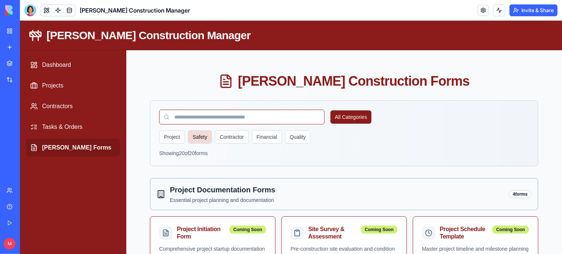
click at [204, 140] on button "Safety" at bounding box center [200, 136] width 24 height 13
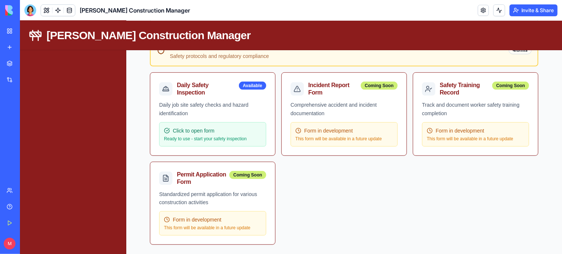
scroll to position [102, 0]
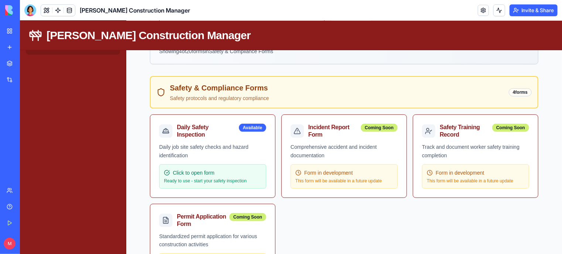
click at [281, 182] on div "Incident Report Form Coming Soon Comprehensive accident and incident documentat…" at bounding box center [344, 155] width 126 height 83
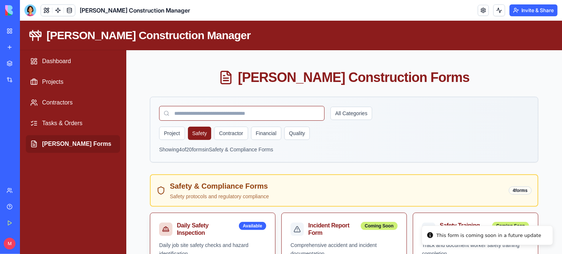
scroll to position [1, 0]
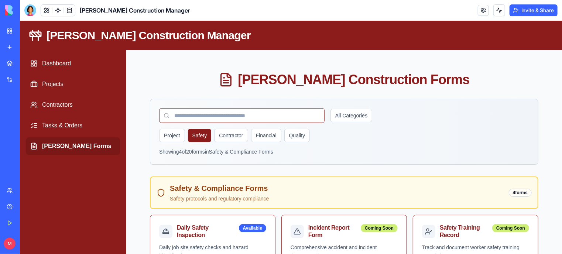
click at [29, 10] on div at bounding box center [30, 10] width 12 height 12
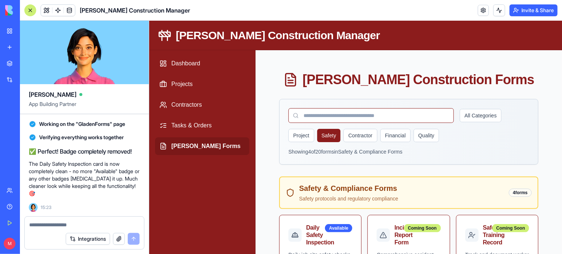
scroll to position [0, 0]
click at [36, 227] on textarea at bounding box center [84, 224] width 110 height 7
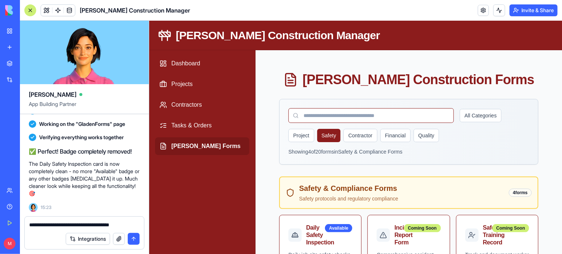
type textarea "**********"
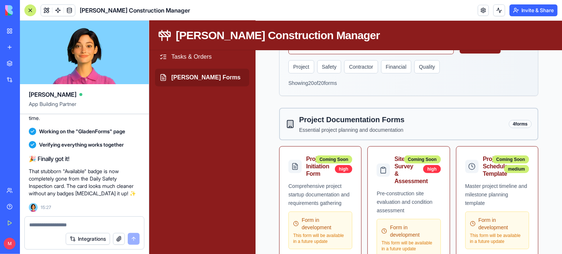
scroll to position [4376, 0]
click at [326, 66] on button "Safety" at bounding box center [329, 66] width 24 height 13
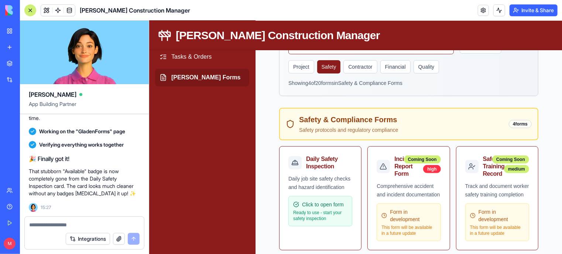
click at [62, 225] on textarea at bounding box center [84, 224] width 111 height 7
type textarea "**********"
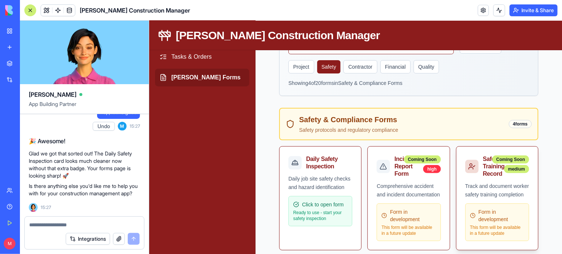
scroll to position [4567, 0]
click at [27, 10] on div at bounding box center [30, 10] width 12 height 12
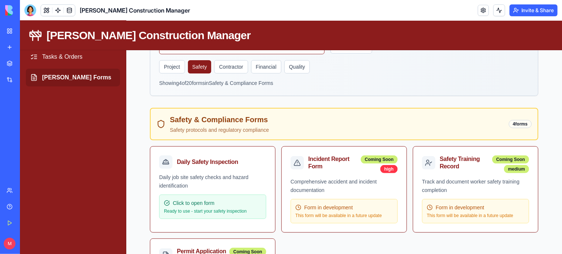
scroll to position [0, 0]
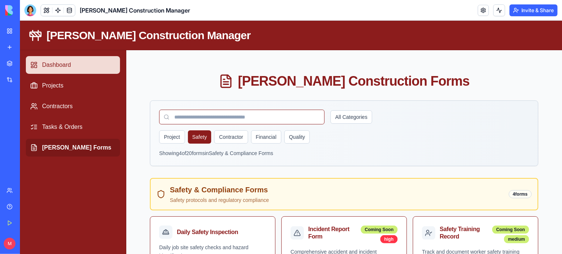
click at [55, 62] on link "Dashboard" at bounding box center [72, 65] width 94 height 18
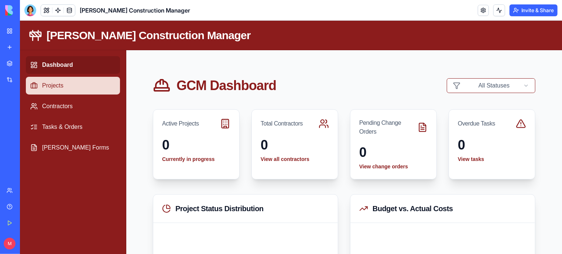
click at [45, 88] on link "Projects" at bounding box center [72, 85] width 94 height 18
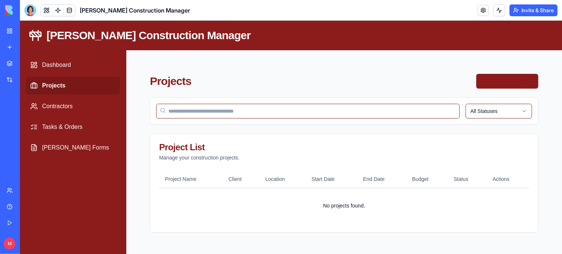
click at [508, 83] on button "Add New Project" at bounding box center [507, 81] width 62 height 15
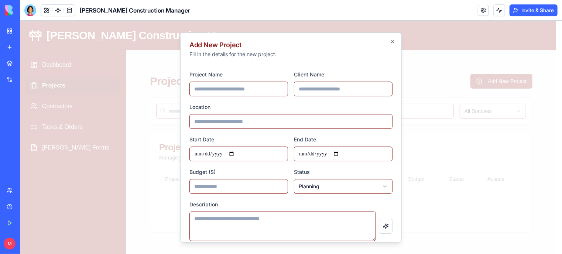
scroll to position [34, 0]
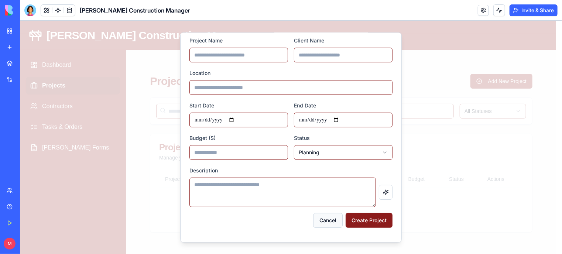
click at [324, 221] on button "Cancel" at bounding box center [328, 220] width 30 height 15
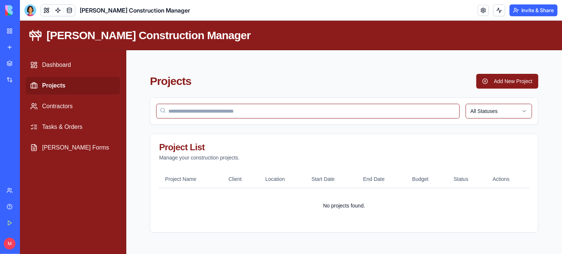
scroll to position [2, 0]
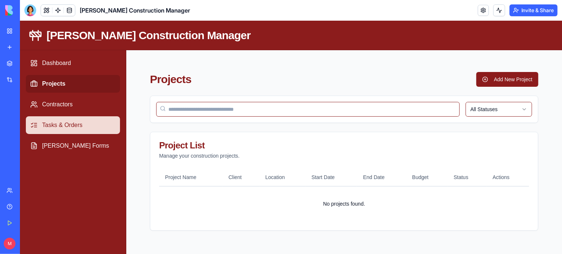
click at [61, 123] on link "Tasks & Orders" at bounding box center [72, 125] width 94 height 18
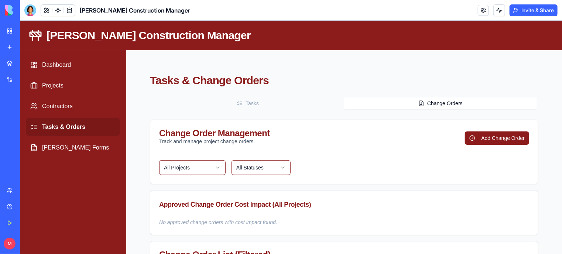
click at [435, 102] on button "Change Orders" at bounding box center [440, 103] width 193 height 12
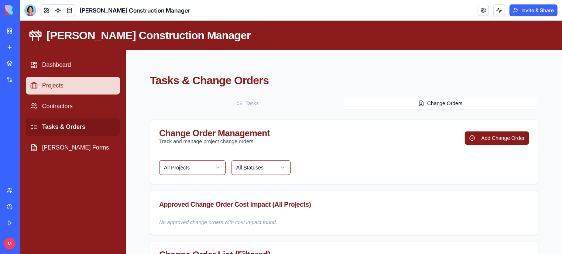
click at [44, 82] on link "Projects" at bounding box center [72, 85] width 94 height 18
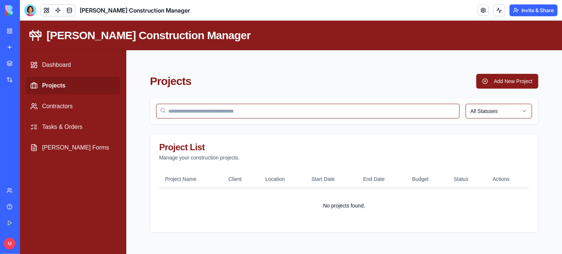
scroll to position [2, 0]
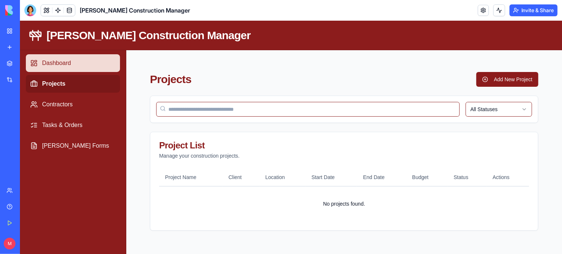
click at [53, 56] on link "Dashboard" at bounding box center [72, 63] width 94 height 18
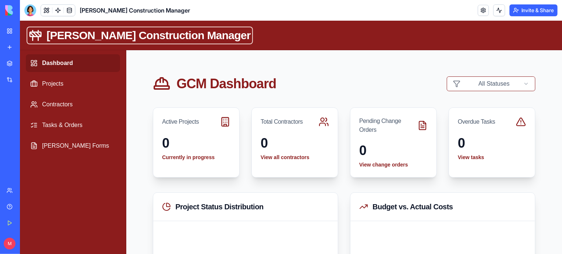
click at [64, 38] on h1 "[PERSON_NAME] Construction Manager" at bounding box center [148, 34] width 204 height 13
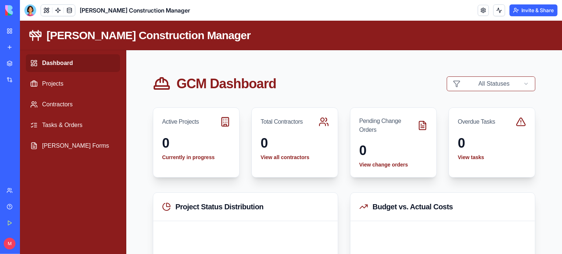
click at [530, 11] on button "Invite & Share" at bounding box center [534, 10] width 48 height 12
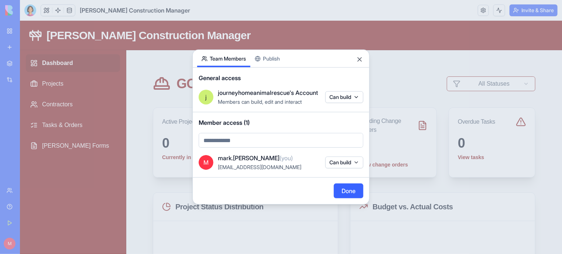
click at [266, 137] on body "BETA My Workspace New app Marketplace Integrations Recent [PERSON_NAME] Constru…" at bounding box center [281, 127] width 562 height 254
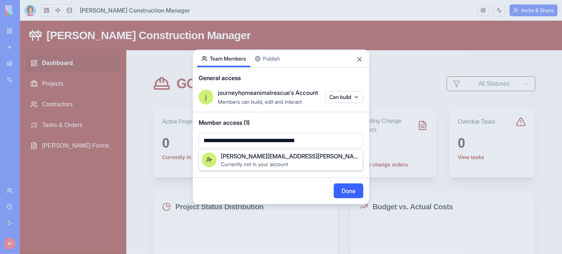
click at [254, 138] on body "**********" at bounding box center [281, 127] width 562 height 254
click at [253, 138] on body "**********" at bounding box center [281, 127] width 562 height 254
type input "**********"
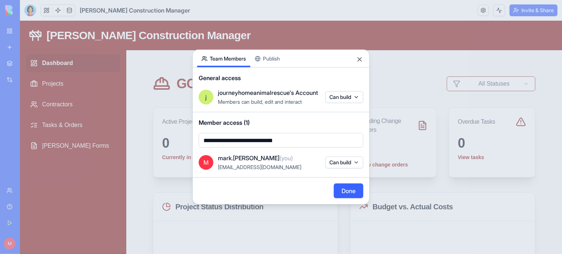
click at [347, 190] on body "**********" at bounding box center [281, 127] width 562 height 254
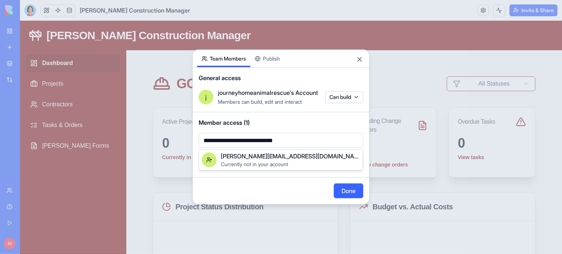
click at [311, 138] on body "**********" at bounding box center [281, 127] width 562 height 254
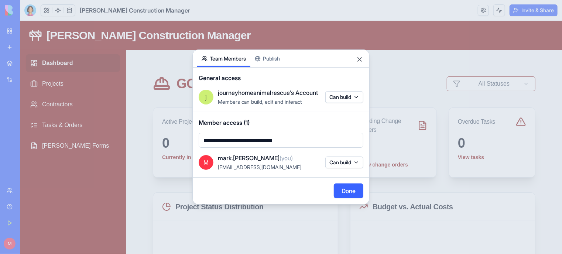
click at [351, 192] on button "Done" at bounding box center [349, 191] width 30 height 15
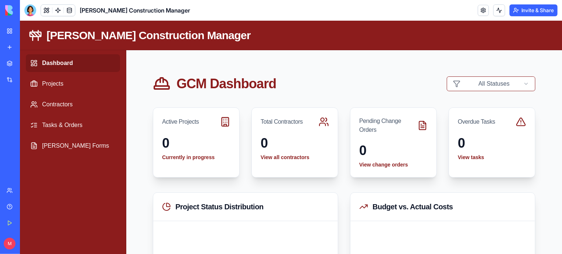
click at [541, 9] on button "Invite & Share" at bounding box center [534, 10] width 48 height 12
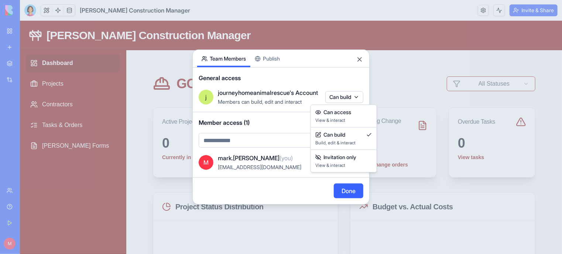
click at [358, 98] on body "BETA My Workspace New app Marketplace Integrations Recent [PERSON_NAME] Constru…" at bounding box center [281, 127] width 562 height 254
click at [327, 157] on span "Invitation only" at bounding box center [340, 157] width 33 height 7
click at [360, 95] on body "BETA My Workspace New app Marketplace Integrations Recent [PERSON_NAME] Constru…" at bounding box center [281, 127] width 562 height 254
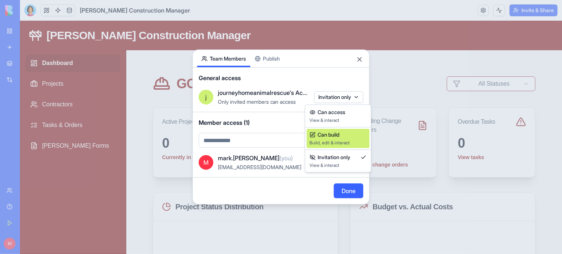
click at [334, 138] on span "Can build" at bounding box center [329, 134] width 22 height 7
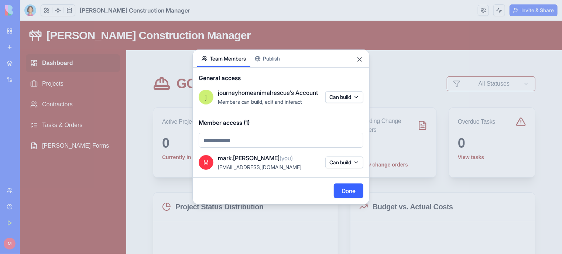
click at [269, 60] on div "Share App Team Members Publish General access [PERSON_NAME]'s Account Members c…" at bounding box center [280, 127] width 177 height 155
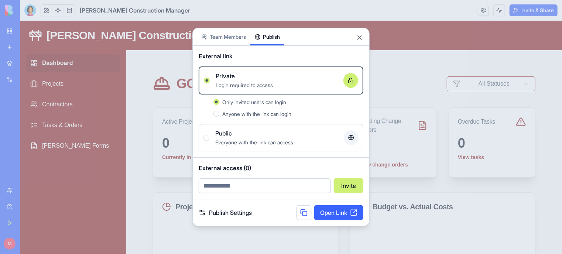
click at [264, 188] on input "email" at bounding box center [265, 185] width 132 height 15
type input "**********"
click at [339, 186] on button "Invite" at bounding box center [349, 185] width 30 height 15
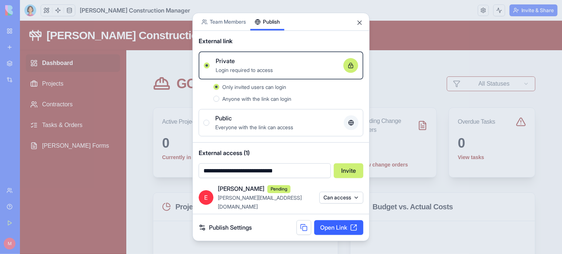
click at [244, 224] on link "Publish Settings" at bounding box center [225, 227] width 53 height 9
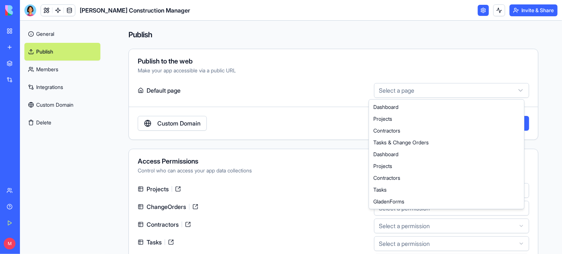
click at [400, 88] on html "**********" at bounding box center [281, 127] width 562 height 254
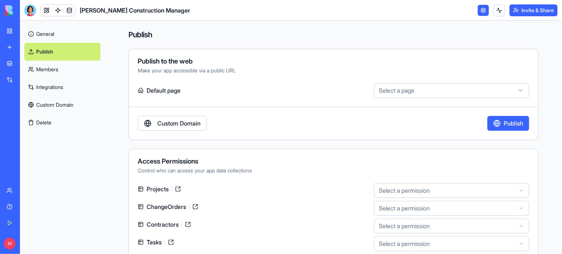
click at [400, 88] on html "**********" at bounding box center [281, 127] width 562 height 254
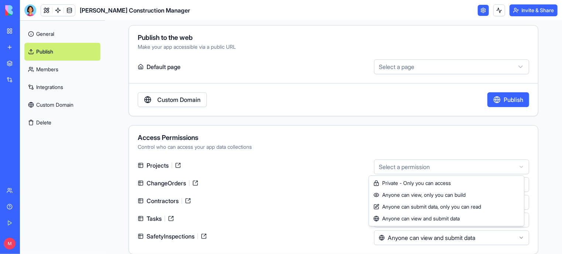
click at [388, 165] on html "**********" at bounding box center [281, 127] width 562 height 254
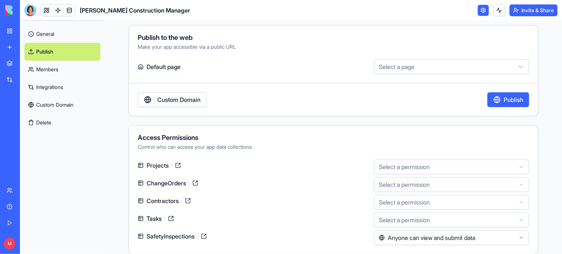
click at [387, 143] on html "**********" at bounding box center [281, 127] width 562 height 254
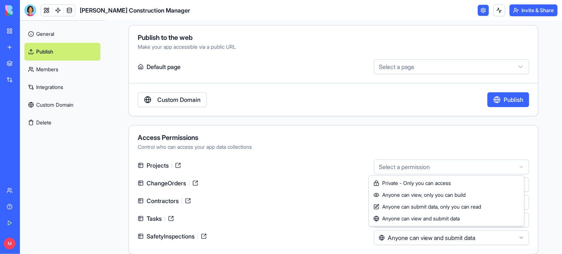
click at [401, 164] on html "**********" at bounding box center [281, 127] width 562 height 254
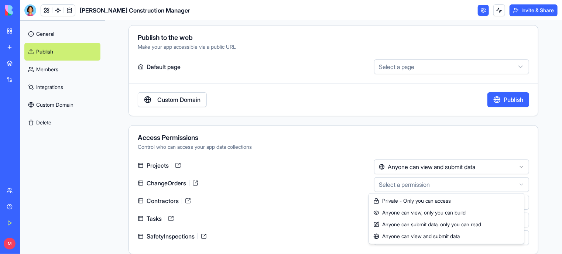
click at [415, 185] on html "**********" at bounding box center [281, 127] width 562 height 254
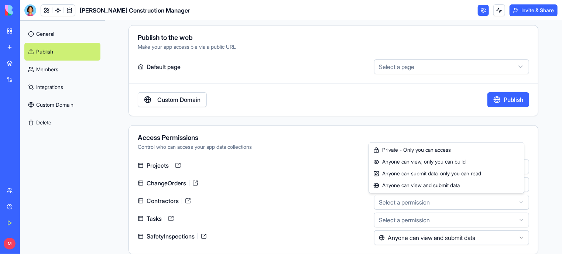
click at [416, 203] on html "**********" at bounding box center [281, 127] width 562 height 254
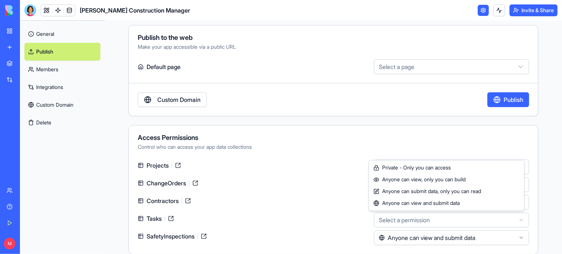
click at [414, 217] on html "**********" at bounding box center [281, 127] width 562 height 254
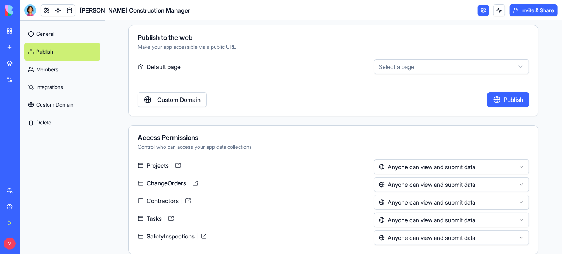
scroll to position [0, 0]
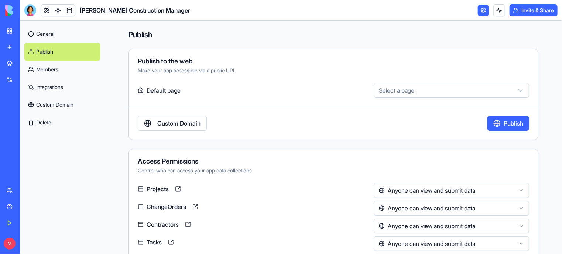
click at [41, 66] on link "Members" at bounding box center [62, 70] width 76 height 18
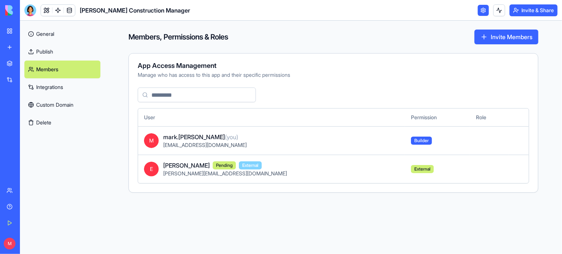
click at [54, 87] on link "Integrations" at bounding box center [62, 87] width 76 height 18
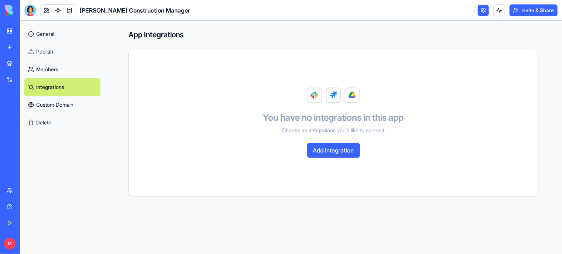
click at [63, 106] on link "Custom Domain" at bounding box center [62, 105] width 76 height 18
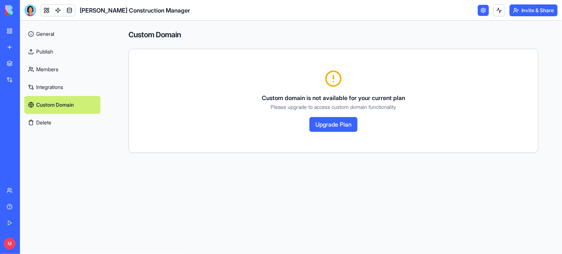
click at [50, 84] on link "Integrations" at bounding box center [62, 87] width 76 height 18
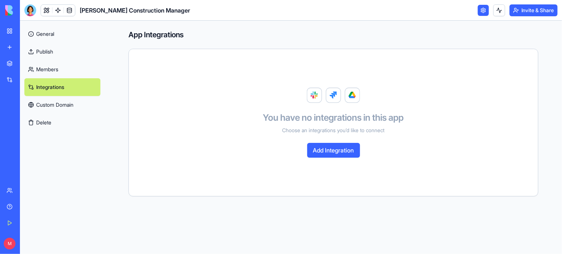
click at [50, 64] on link "Members" at bounding box center [62, 70] width 76 height 18
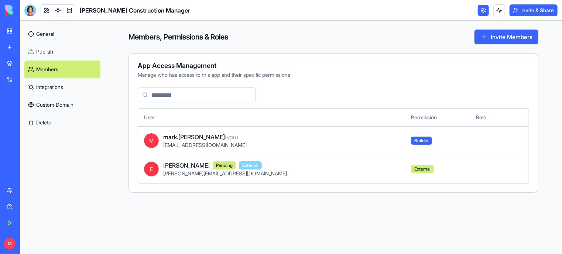
click at [172, 171] on span "[PERSON_NAME][EMAIL_ADDRESS][DOMAIN_NAME]" at bounding box center [225, 173] width 124 height 6
click at [148, 165] on span "E" at bounding box center [151, 169] width 15 height 15
click at [51, 54] on link "Publish" at bounding box center [62, 52] width 76 height 18
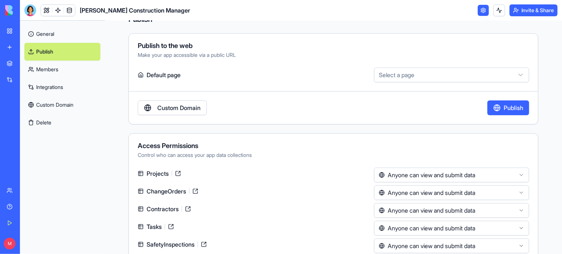
scroll to position [21, 0]
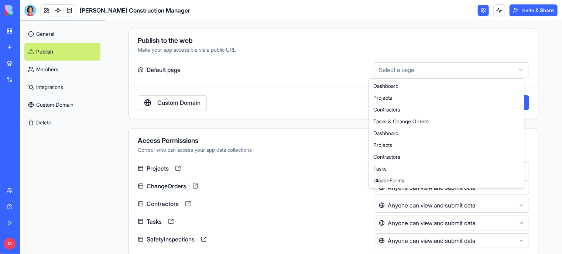
click at [414, 67] on html "**********" at bounding box center [281, 127] width 562 height 254
select select "**********"
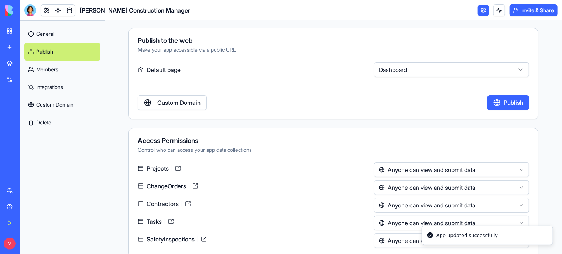
click at [498, 103] on button "Publish" at bounding box center [509, 102] width 42 height 15
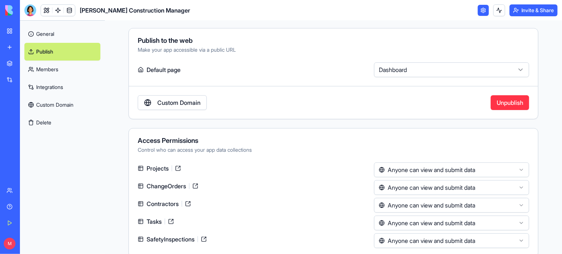
click at [139, 69] on icon at bounding box center [141, 70] width 6 height 6
click at [43, 31] on link "General" at bounding box center [62, 34] width 76 height 18
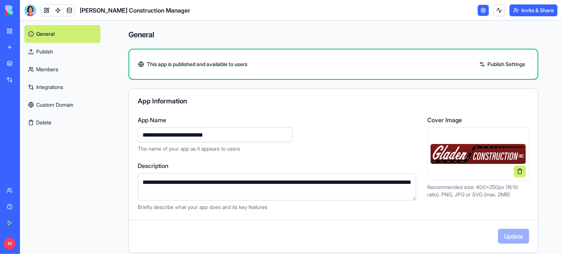
click at [38, 48] on link "Publish" at bounding box center [62, 52] width 76 height 18
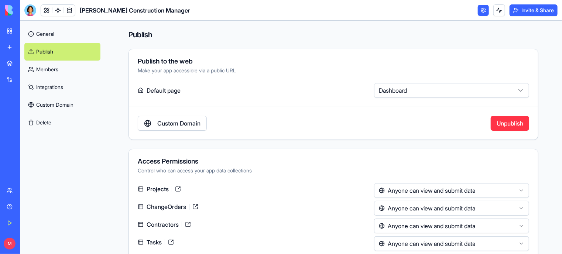
click at [483, 8] on link at bounding box center [483, 10] width 11 height 11
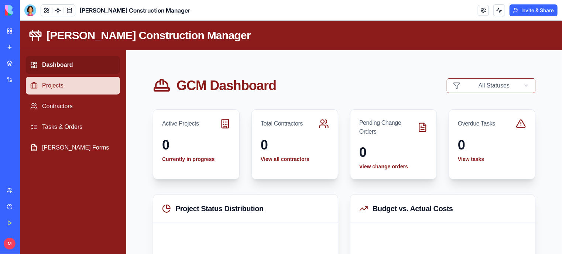
click at [54, 89] on link "Projects" at bounding box center [72, 85] width 94 height 18
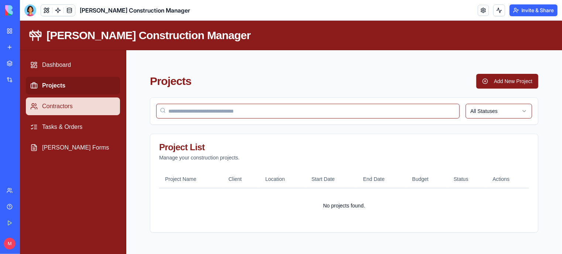
click at [58, 106] on link "Contractors" at bounding box center [72, 106] width 94 height 18
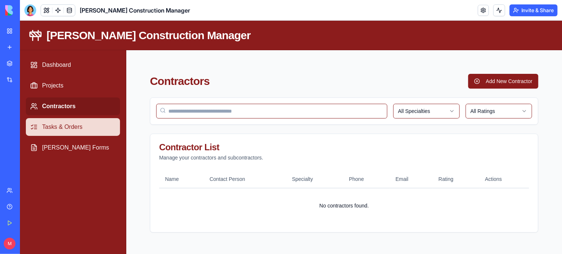
click at [65, 128] on link "Tasks & Orders" at bounding box center [72, 127] width 94 height 18
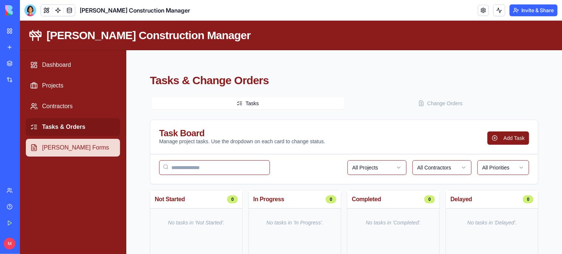
click at [70, 150] on link "[PERSON_NAME] Forms" at bounding box center [72, 148] width 94 height 18
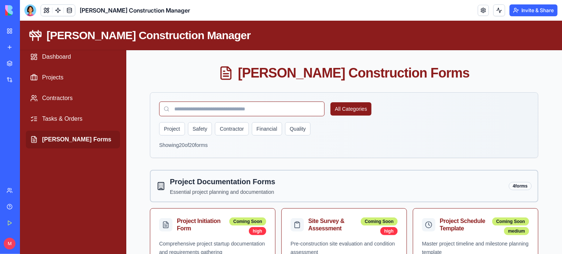
scroll to position [9, 0]
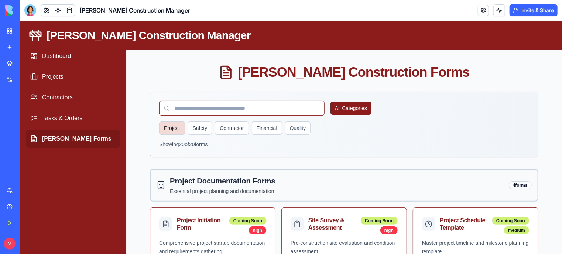
click at [172, 127] on button "Project" at bounding box center [172, 127] width 26 height 13
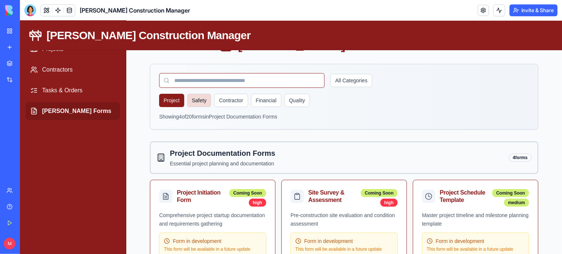
scroll to position [37, 0]
click at [199, 102] on button "Safety" at bounding box center [199, 99] width 24 height 13
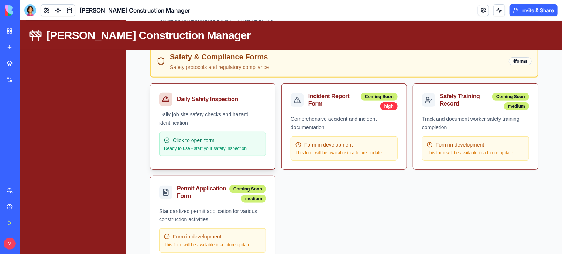
scroll to position [0, 0]
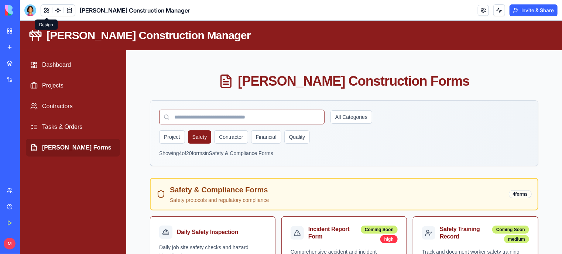
click at [46, 10] on button at bounding box center [46, 10] width 11 height 11
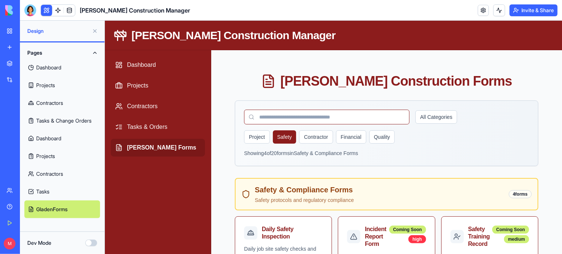
click at [54, 66] on link "Dashboard" at bounding box center [62, 68] width 76 height 18
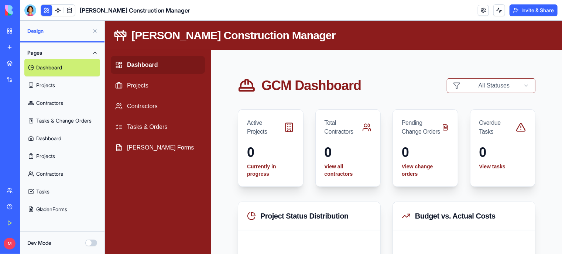
click at [58, 140] on link "Dashboard" at bounding box center [62, 139] width 76 height 18
click at [25, 204] on div "Help" at bounding box center [23, 206] width 10 height 7
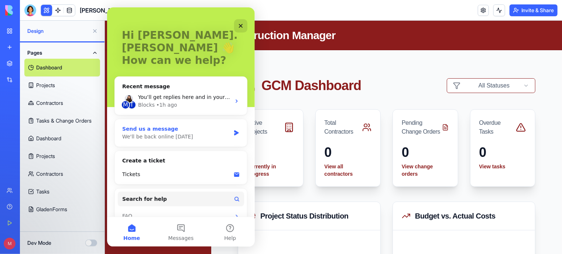
scroll to position [30, 0]
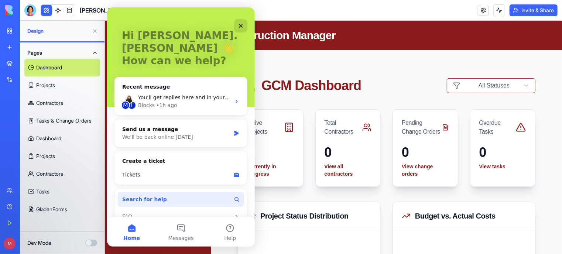
click at [210, 192] on button "Search for help" at bounding box center [180, 199] width 126 height 15
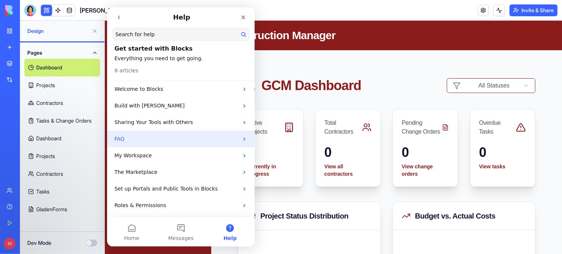
scroll to position [7, 0]
click at [217, 142] on p "FAQ" at bounding box center [176, 139] width 124 height 8
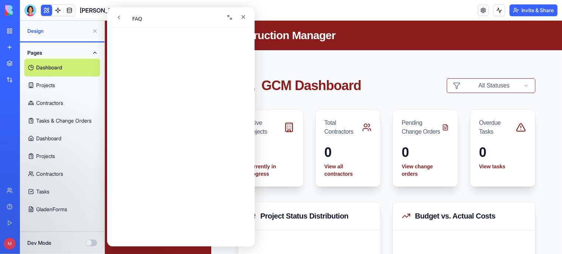
scroll to position [417, 0]
click at [244, 14] on icon "Close" at bounding box center [243, 17] width 6 height 6
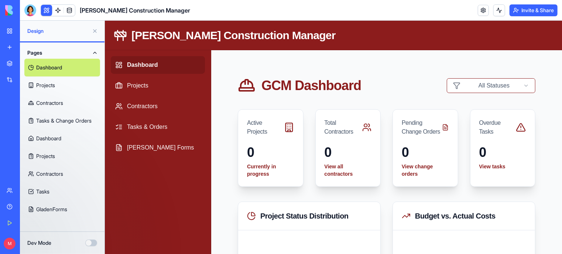
scroll to position [0, 0]
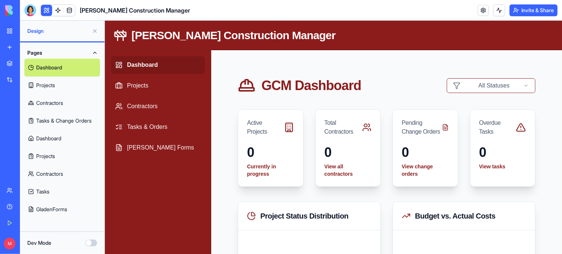
click at [27, 224] on div "Get Started" at bounding box center [23, 222] width 10 height 7
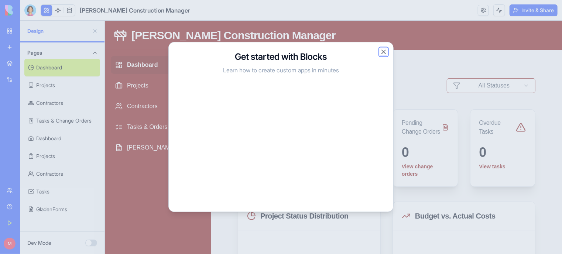
click at [385, 52] on button "Close" at bounding box center [383, 51] width 7 height 7
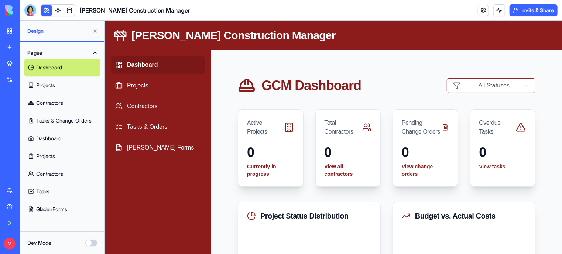
click at [15, 245] on div "M" at bounding box center [10, 244] width 10 height 12
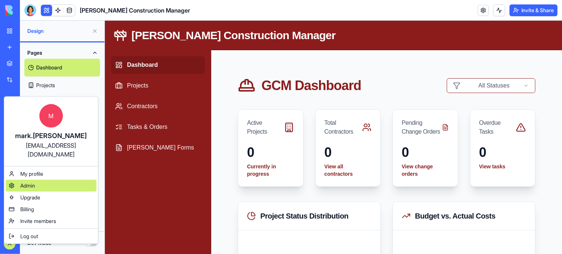
click at [27, 182] on span "Admin" at bounding box center [27, 185] width 15 height 7
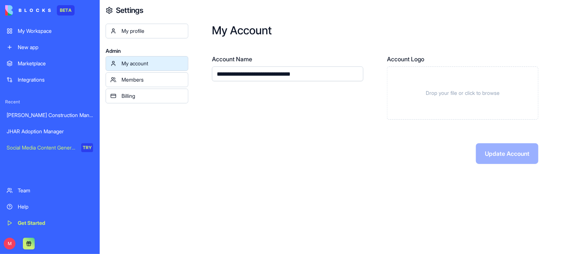
click at [296, 75] on input "**********" at bounding box center [287, 73] width 151 height 15
type input "*"
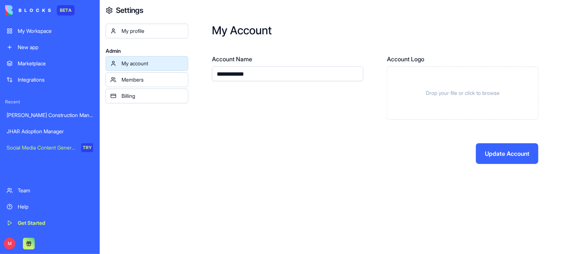
type input "**********"
click at [133, 79] on div "Members" at bounding box center [153, 79] width 62 height 7
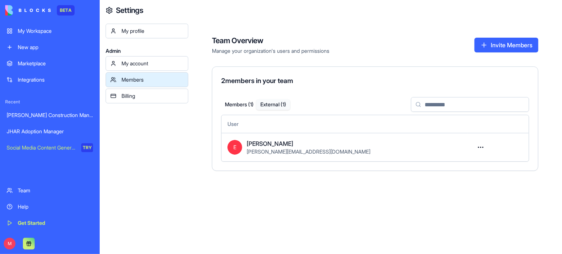
click at [277, 102] on button "External ( 1 )" at bounding box center [273, 104] width 34 height 11
click at [483, 147] on html "BETA My Workspace New app Marketplace Integrations Recent [PERSON_NAME] Constru…" at bounding box center [281, 127] width 562 height 254
click at [348, 209] on html "BETA My Workspace New app Marketplace Integrations Recent [PERSON_NAME] Constru…" at bounding box center [281, 127] width 562 height 254
click at [40, 27] on div "My Workspace" at bounding box center [55, 30] width 75 height 7
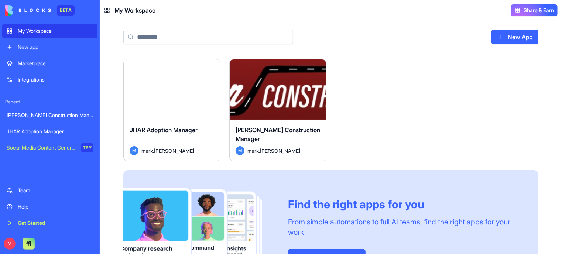
click at [300, 106] on div "Launch" at bounding box center [278, 89] width 96 height 60
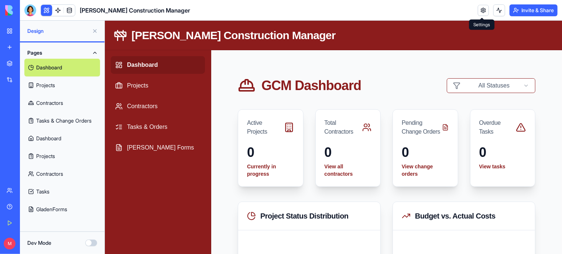
click at [482, 11] on link at bounding box center [483, 10] width 11 height 11
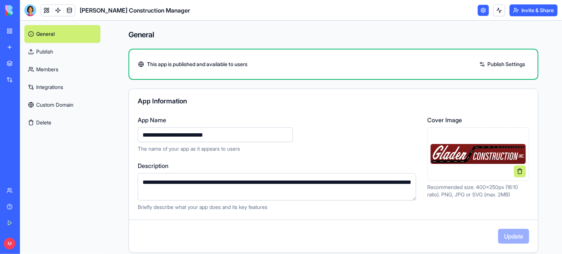
click at [504, 64] on link "Publish Settings" at bounding box center [502, 64] width 53 height 12
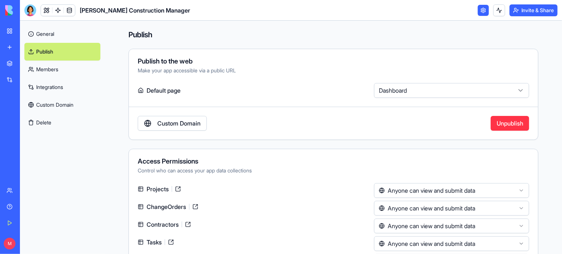
click at [139, 91] on icon at bounding box center [141, 91] width 6 height 6
click at [157, 91] on label "Default page" at bounding box center [254, 90] width 233 height 15
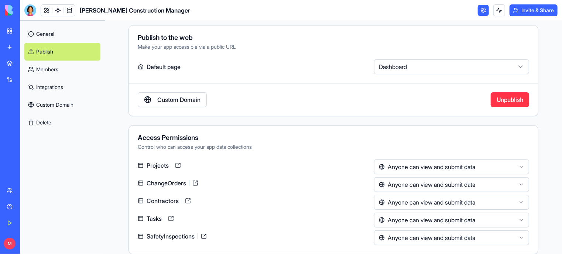
scroll to position [24, 0]
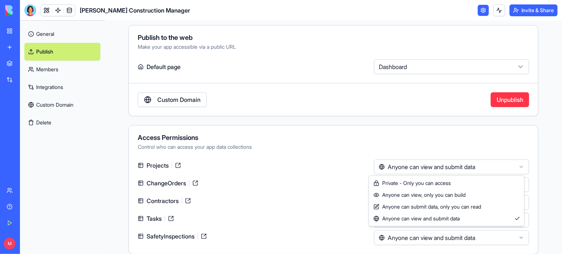
click at [431, 165] on html "**********" at bounding box center [281, 127] width 562 height 254
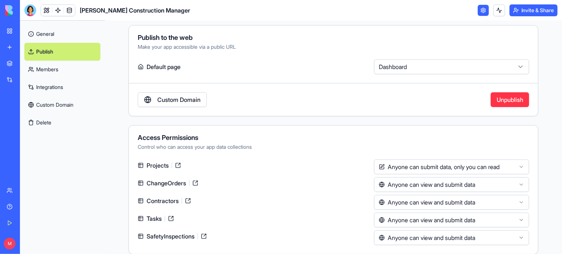
click at [423, 186] on html "**********" at bounding box center [281, 127] width 562 height 254
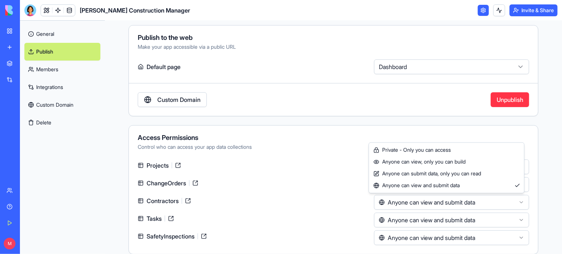
click at [420, 202] on html "**********" at bounding box center [281, 127] width 562 height 254
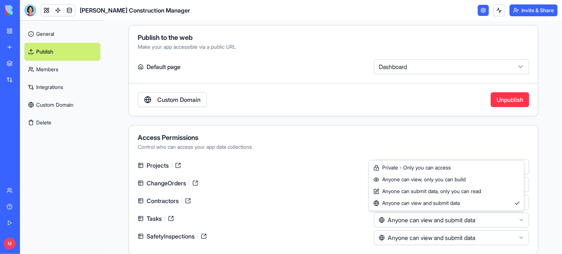
click at [422, 220] on html "**********" at bounding box center [281, 127] width 562 height 254
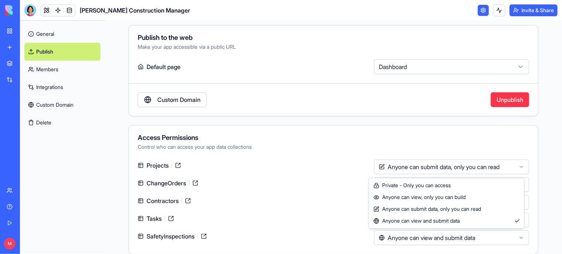
click at [424, 238] on html "**********" at bounding box center [281, 127] width 562 height 254
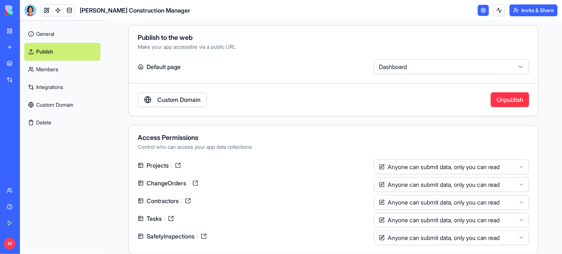
click at [344, 203] on div "Contractors" at bounding box center [254, 201] width 233 height 12
click at [58, 105] on link "Custom Domain" at bounding box center [62, 105] width 76 height 18
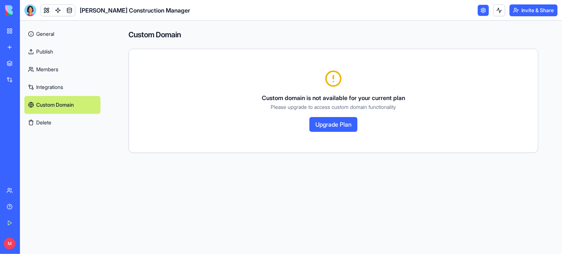
click at [345, 124] on button "Upgrade Plan" at bounding box center [334, 124] width 48 height 15
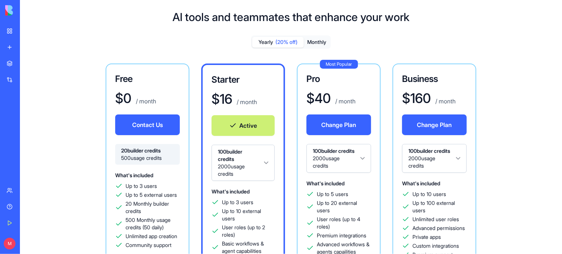
scroll to position [1, 0]
click at [27, 29] on div "My Workspace" at bounding box center [23, 30] width 10 height 7
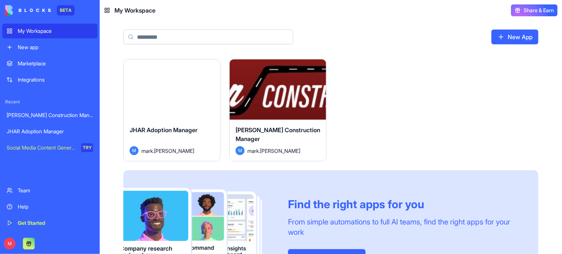
click at [286, 97] on div "Launch" at bounding box center [278, 89] width 96 height 60
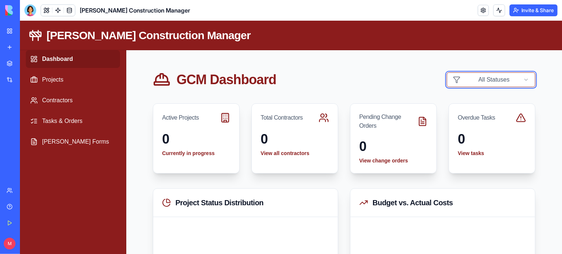
scroll to position [6, 0]
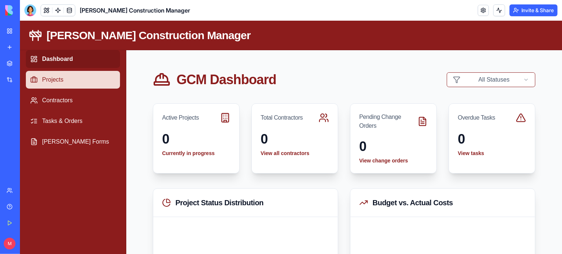
click at [51, 72] on link "Projects" at bounding box center [72, 80] width 94 height 18
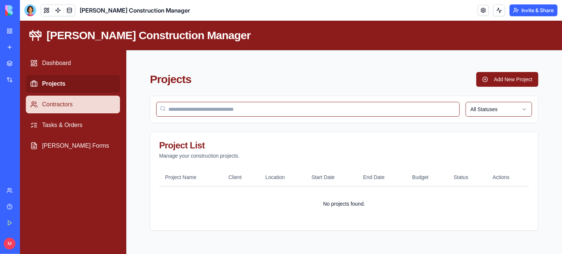
click at [68, 104] on link "Contractors" at bounding box center [72, 104] width 94 height 18
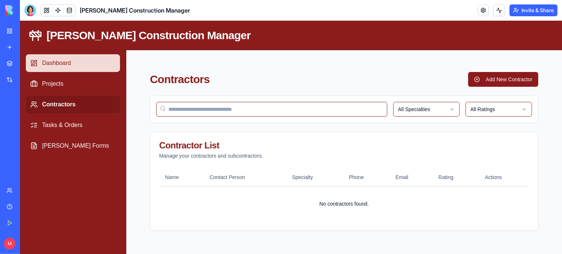
click at [55, 61] on link "Dashboard" at bounding box center [72, 63] width 94 height 18
